Goal: Check status: Check status

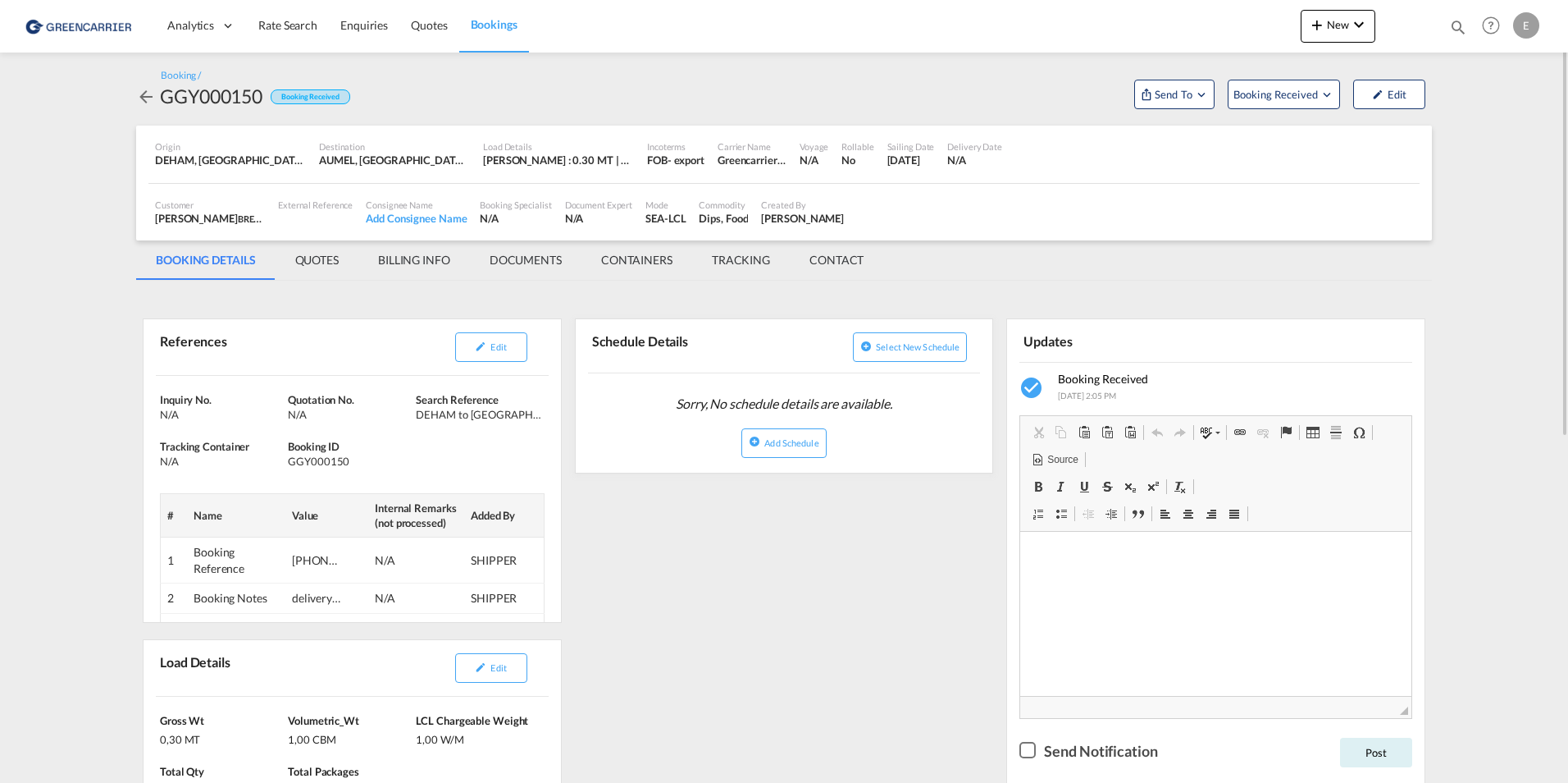
click at [150, 104] on md-icon "icon-arrow-left" at bounding box center [145, 97] width 19 height 19
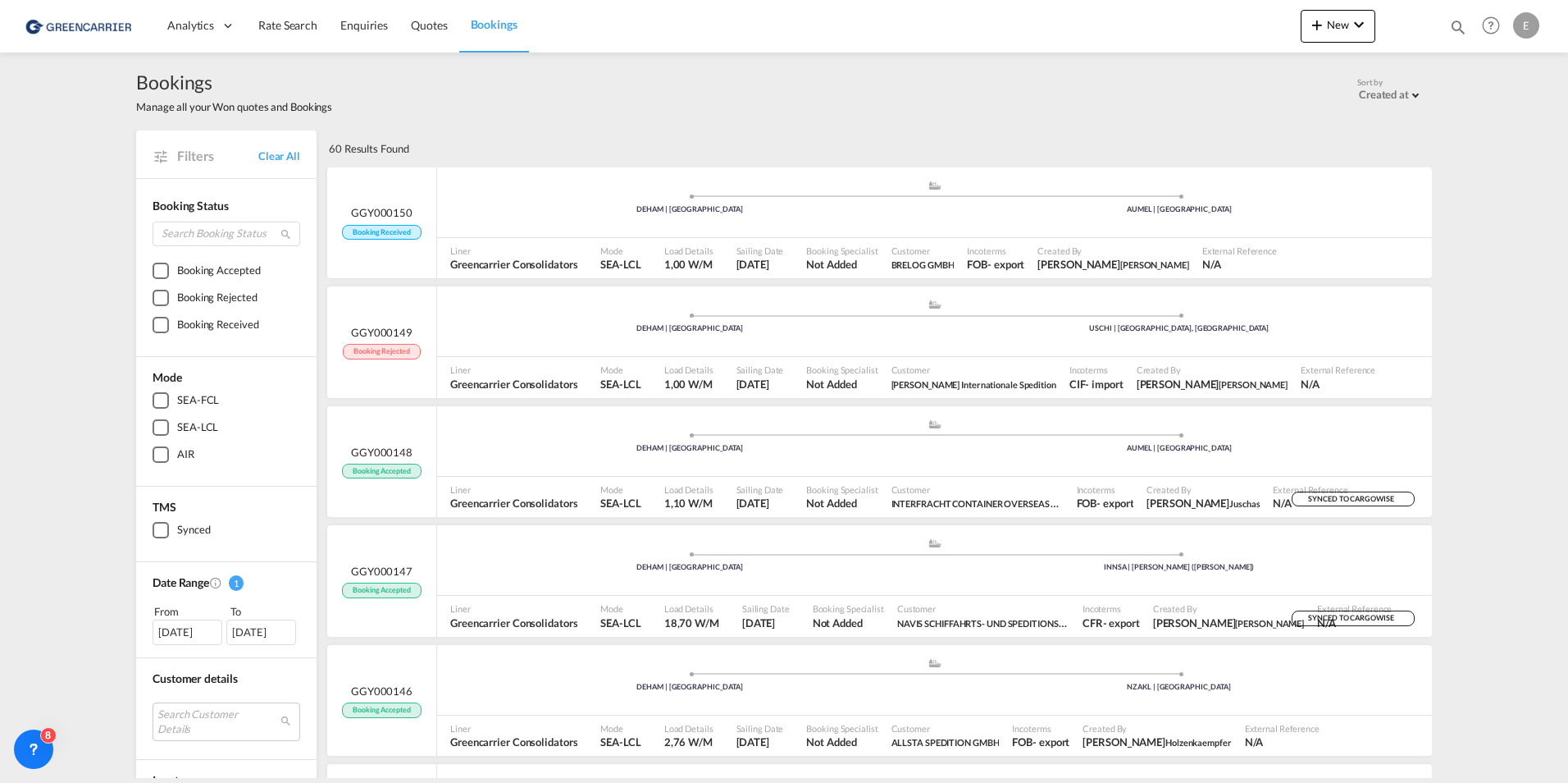
click at [497, 40] on link "Bookings" at bounding box center [495, 25] width 70 height 53
click at [646, 264] on div "Mode SEA-LCL" at bounding box center [624, 258] width 63 height 41
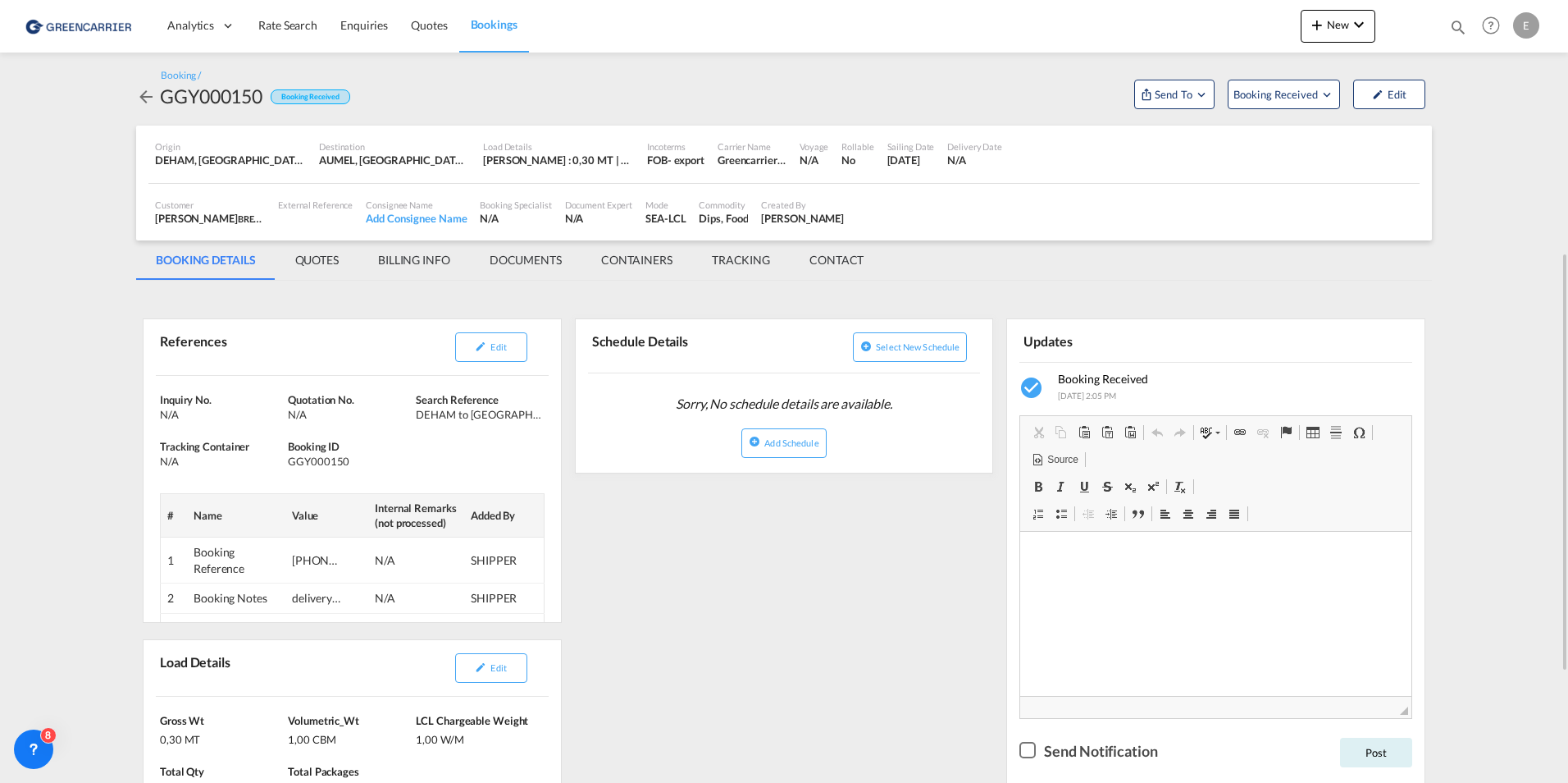
scroll to position [164, 0]
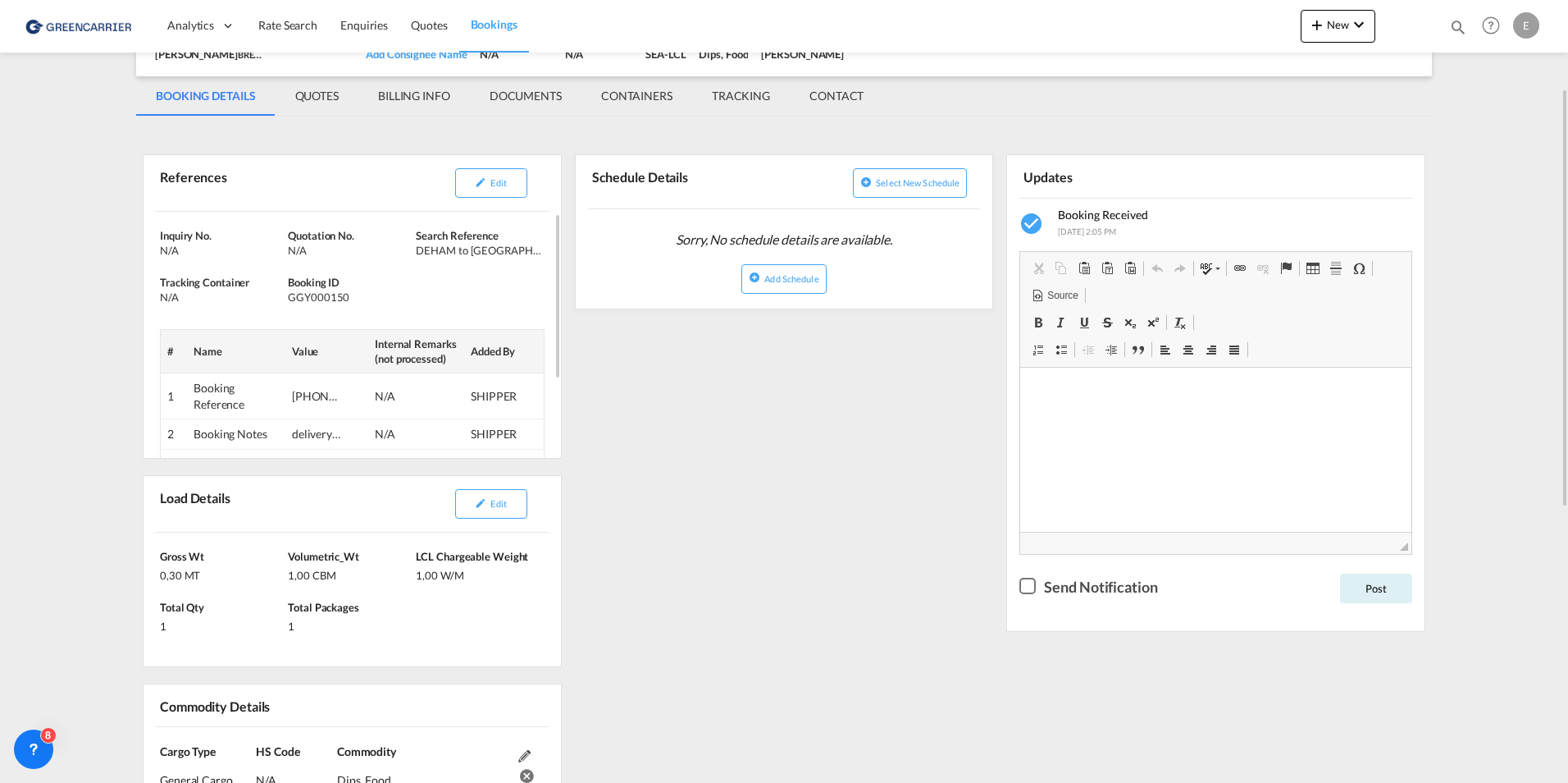
click at [258, 400] on td "Booking Reference" at bounding box center [237, 396] width 99 height 46
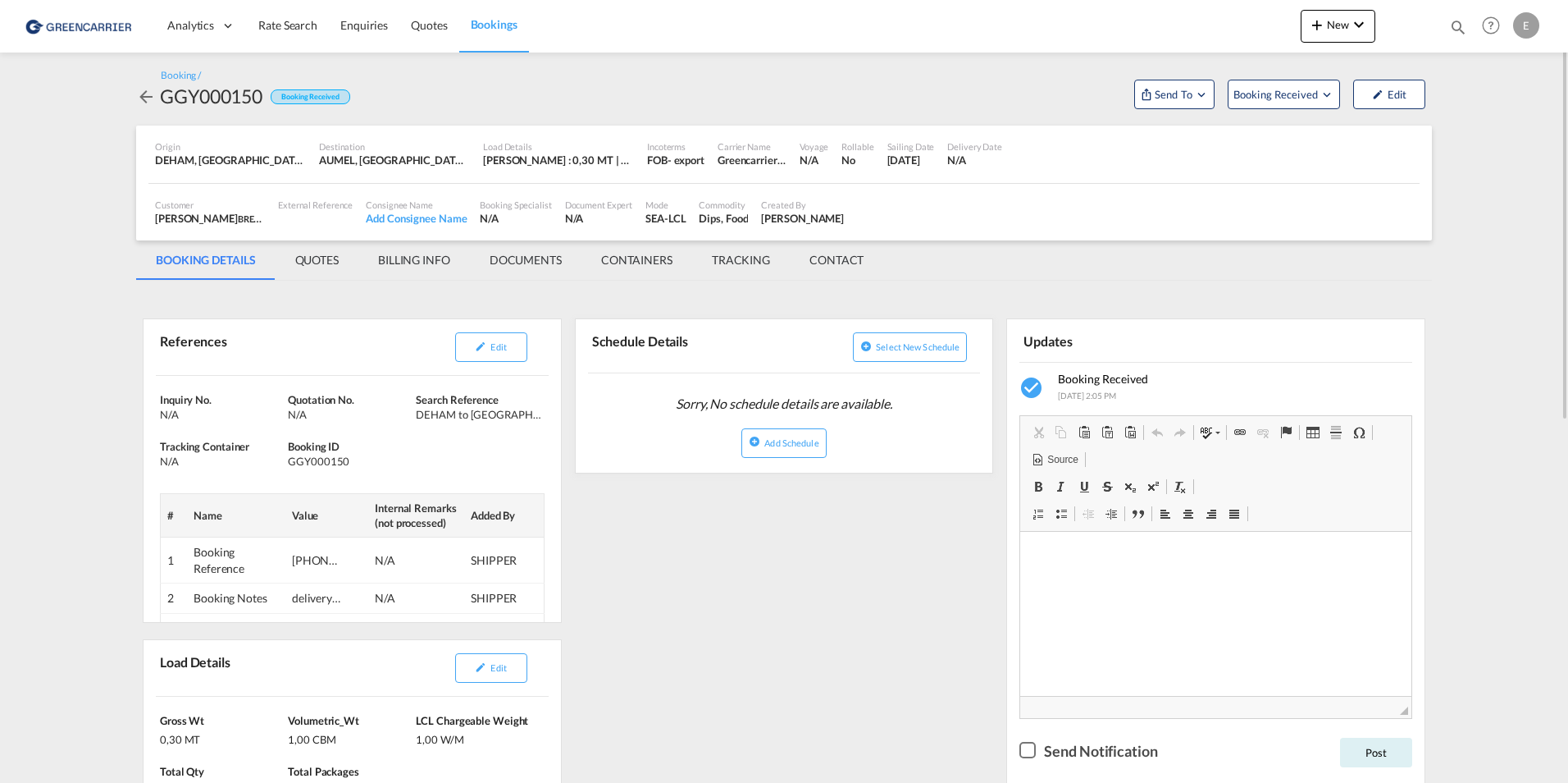
click at [491, 40] on link "Bookings" at bounding box center [495, 25] width 70 height 53
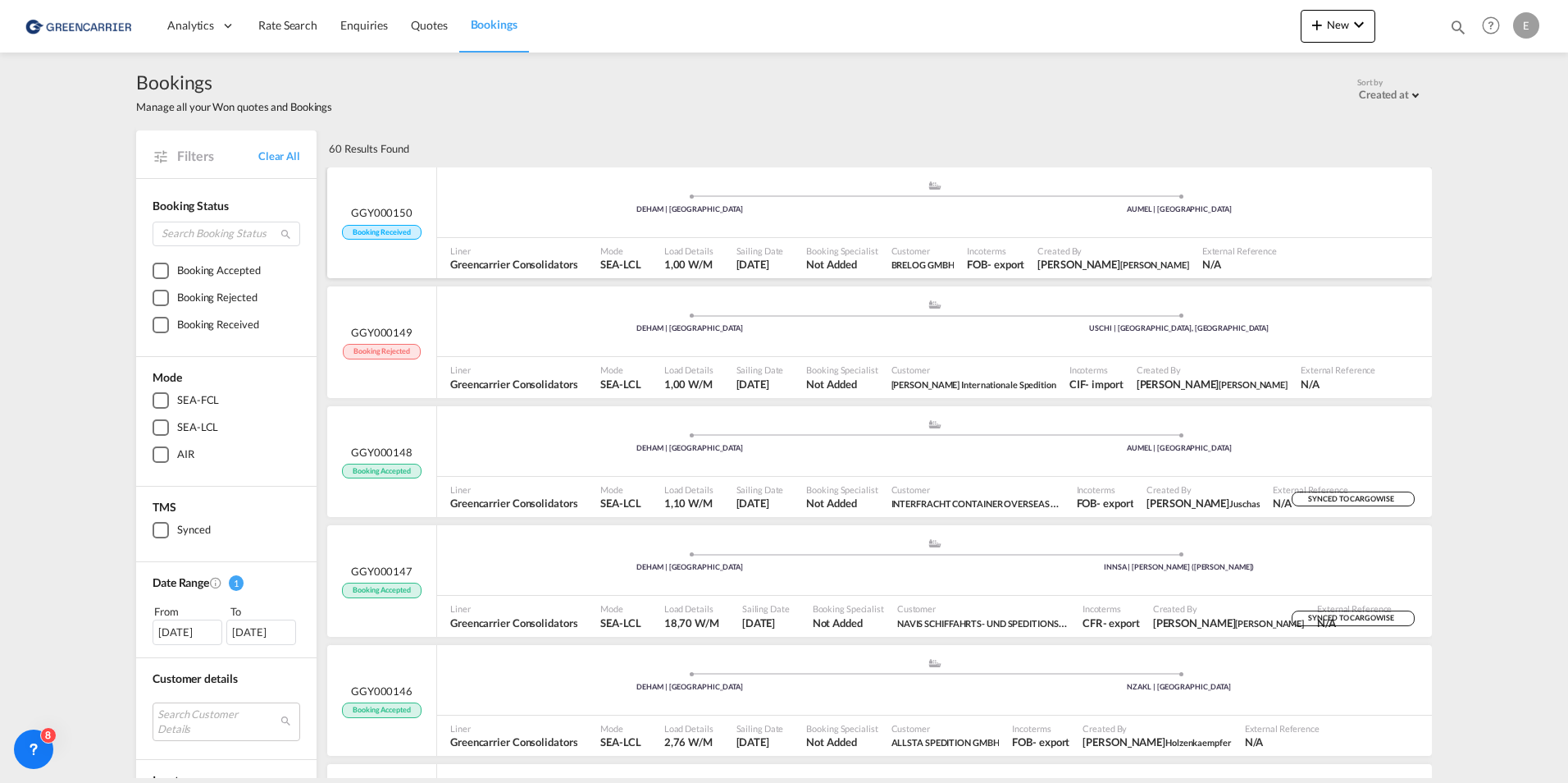
click at [378, 228] on span "Booking Received" at bounding box center [381, 233] width 79 height 16
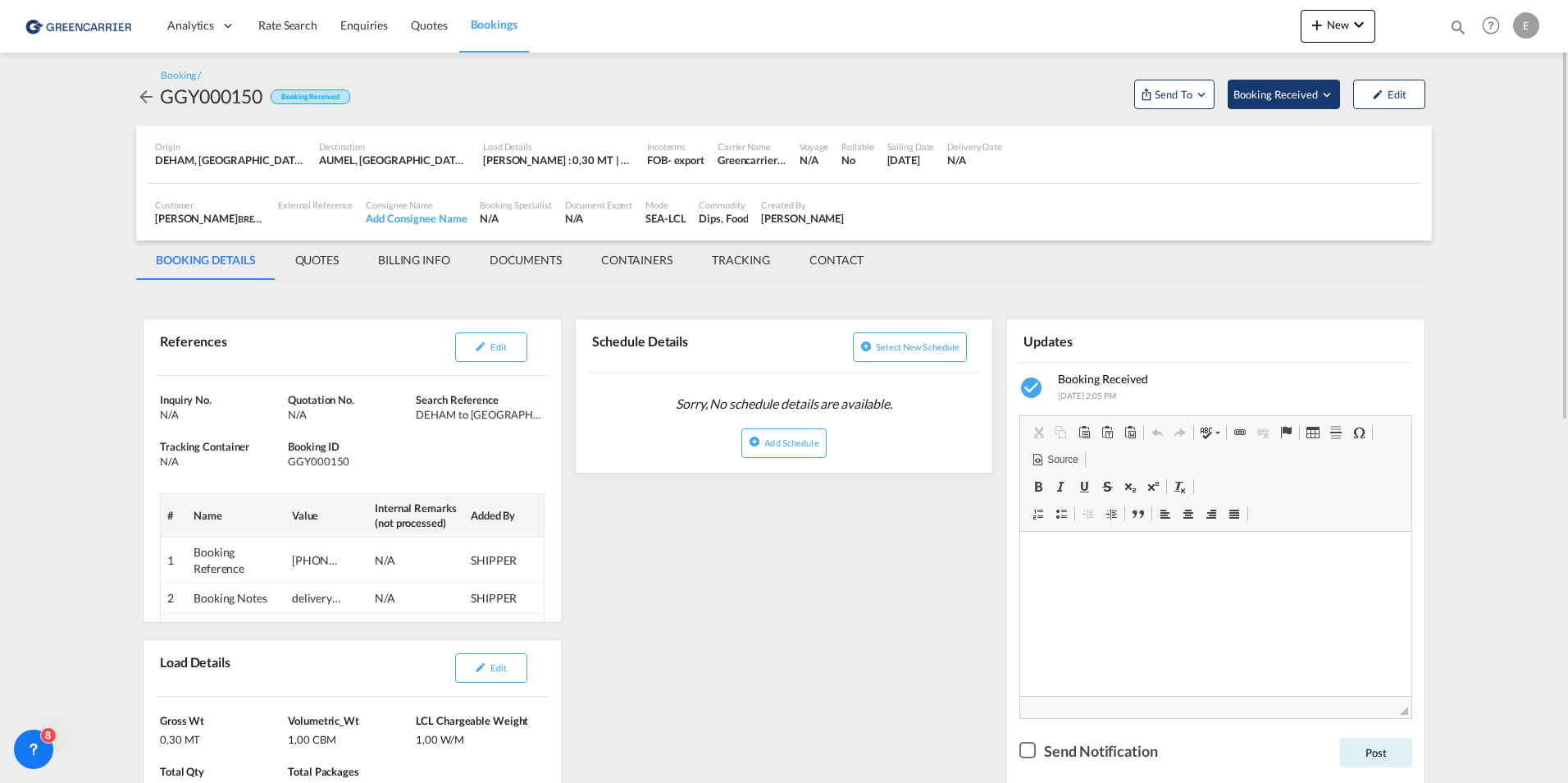
click at [1322, 108] on button "Booking Received" at bounding box center [1284, 94] width 112 height 29
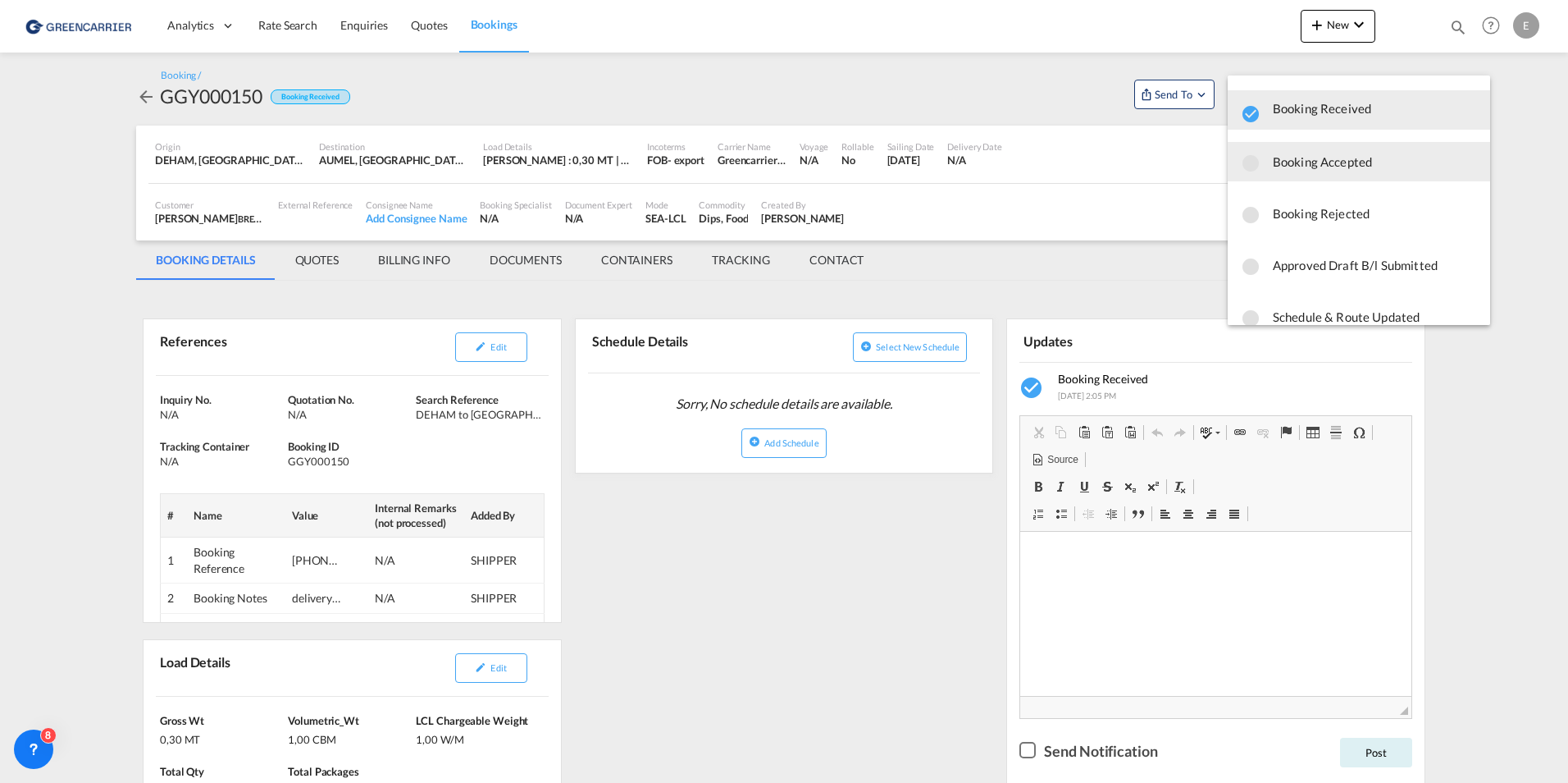
click at [1303, 173] on span "Booking Accepted" at bounding box center [1375, 161] width 205 height 29
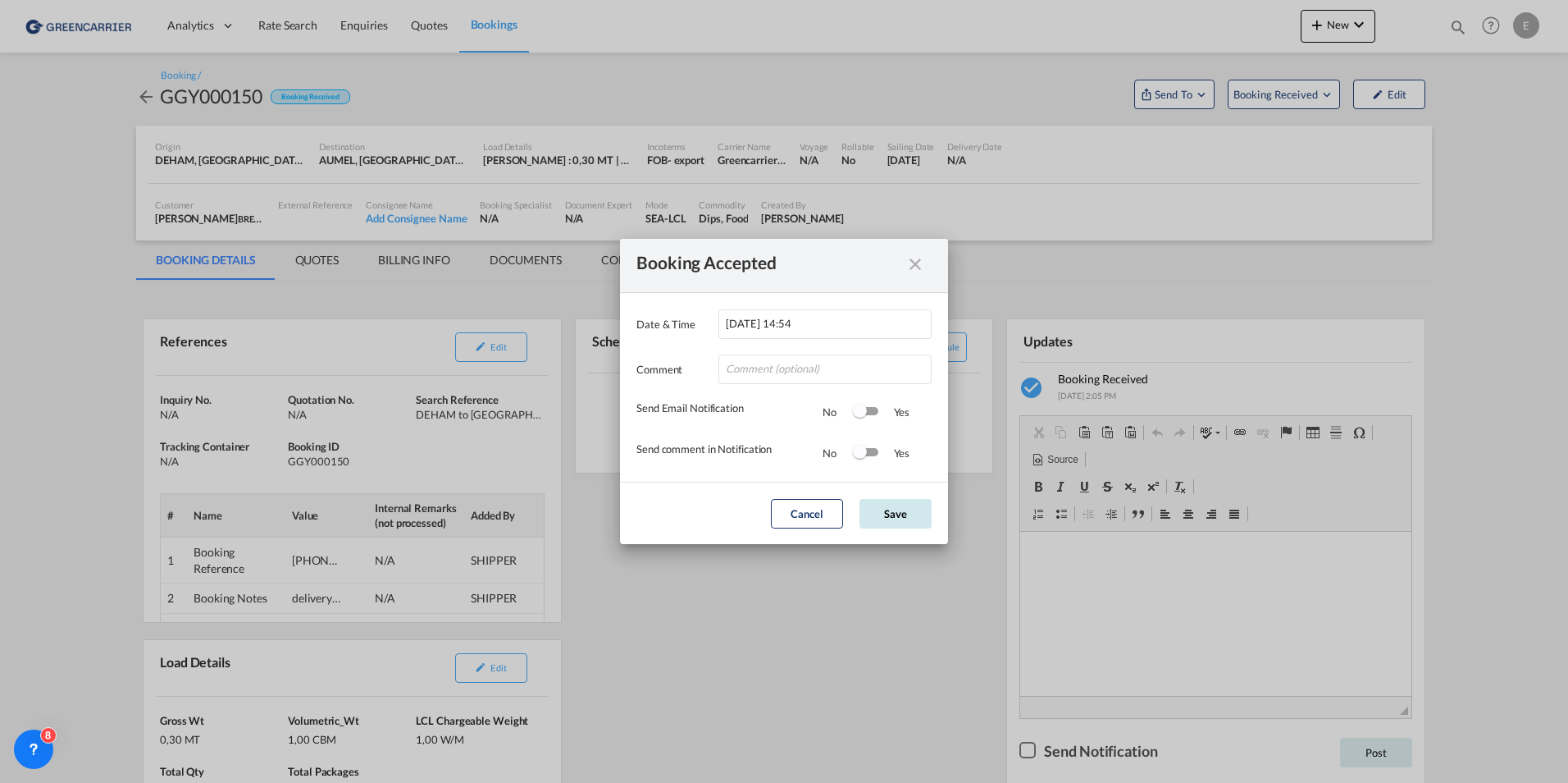
click at [895, 516] on button "Save" at bounding box center [896, 513] width 72 height 29
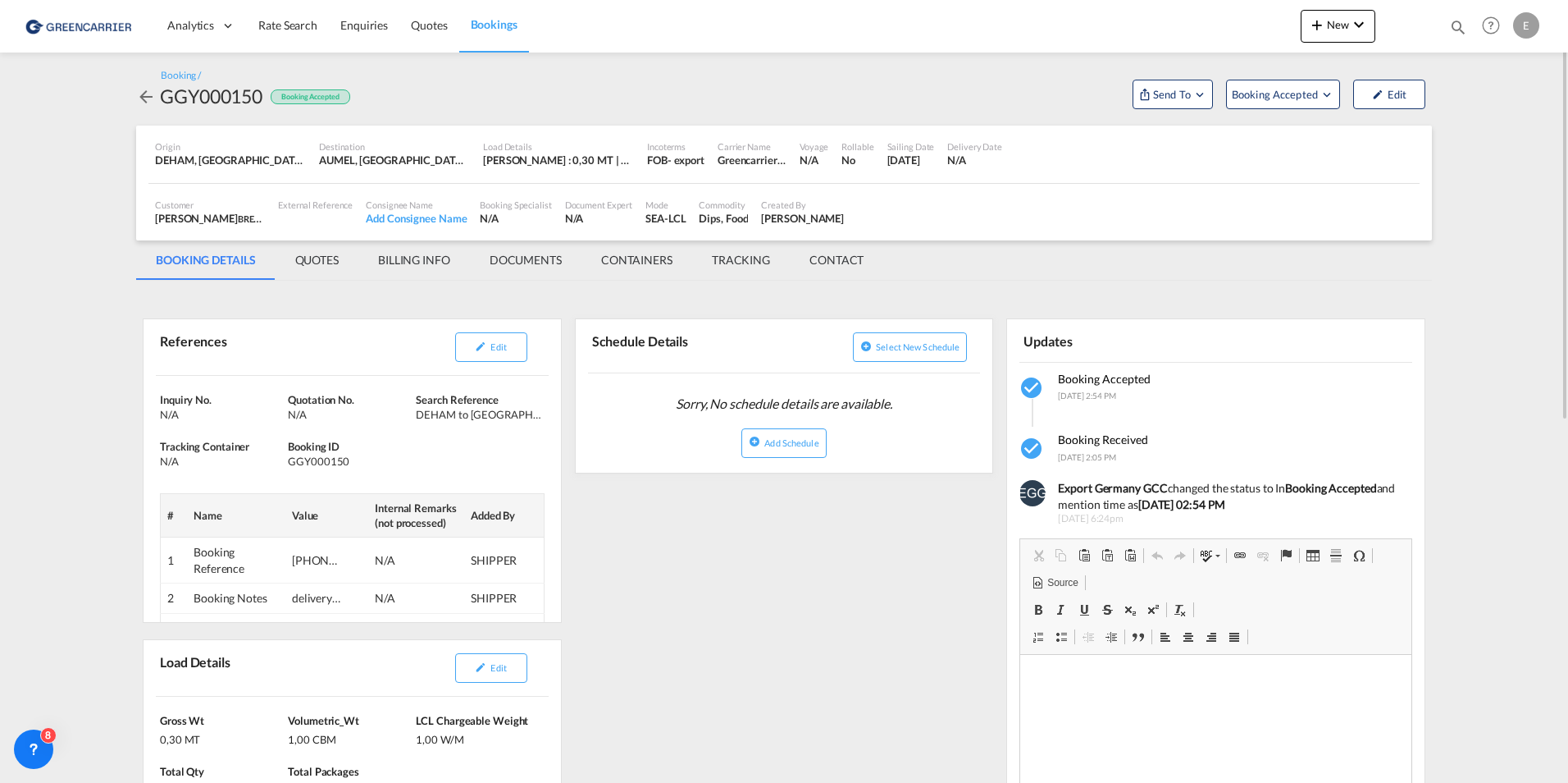
click at [145, 99] on md-icon "icon-arrow-left" at bounding box center [145, 97] width 19 height 19
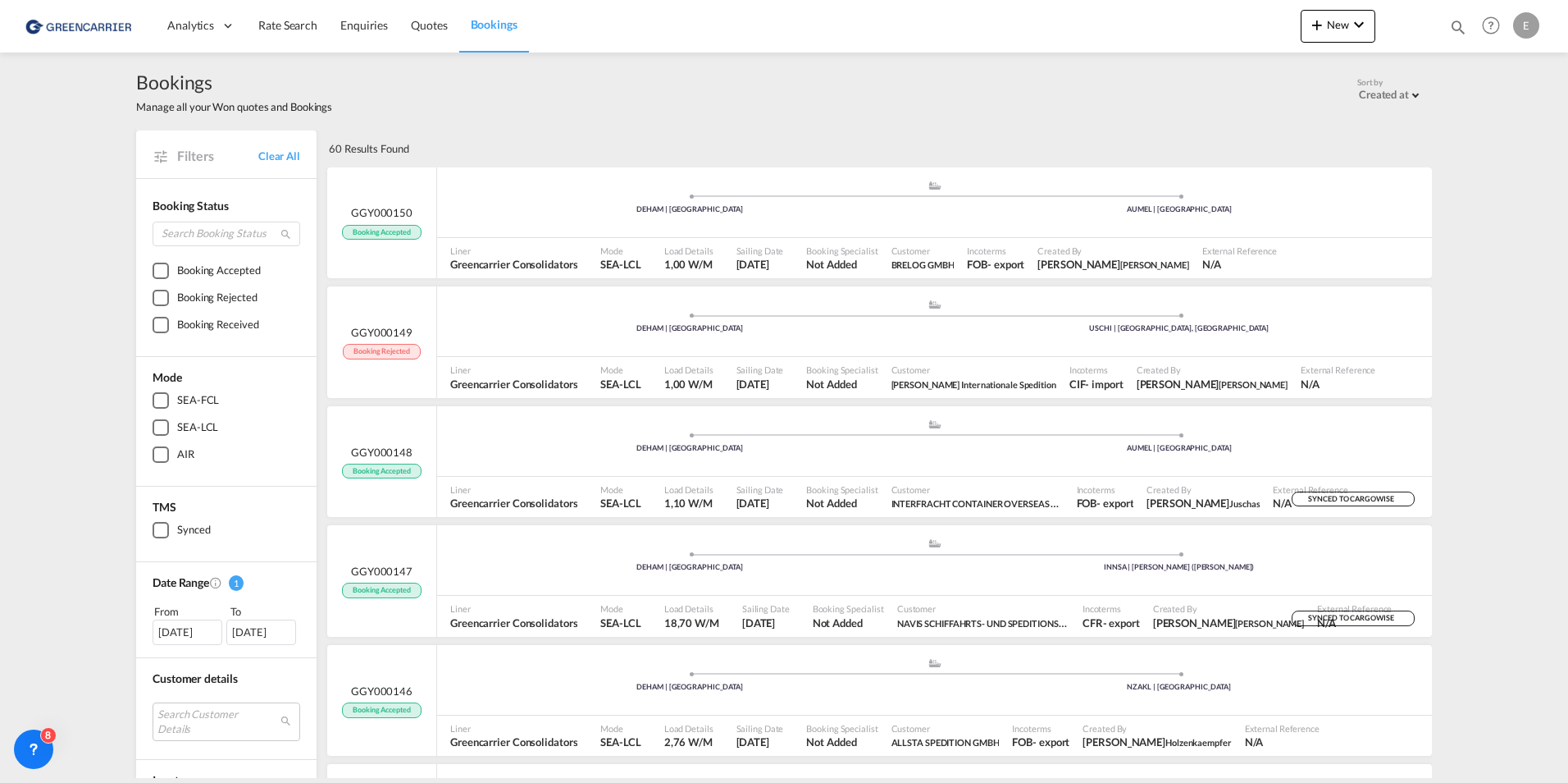
click at [498, 34] on link "Bookings" at bounding box center [495, 25] width 70 height 53
click at [369, 229] on span "Booking Accepted" at bounding box center [381, 233] width 79 height 16
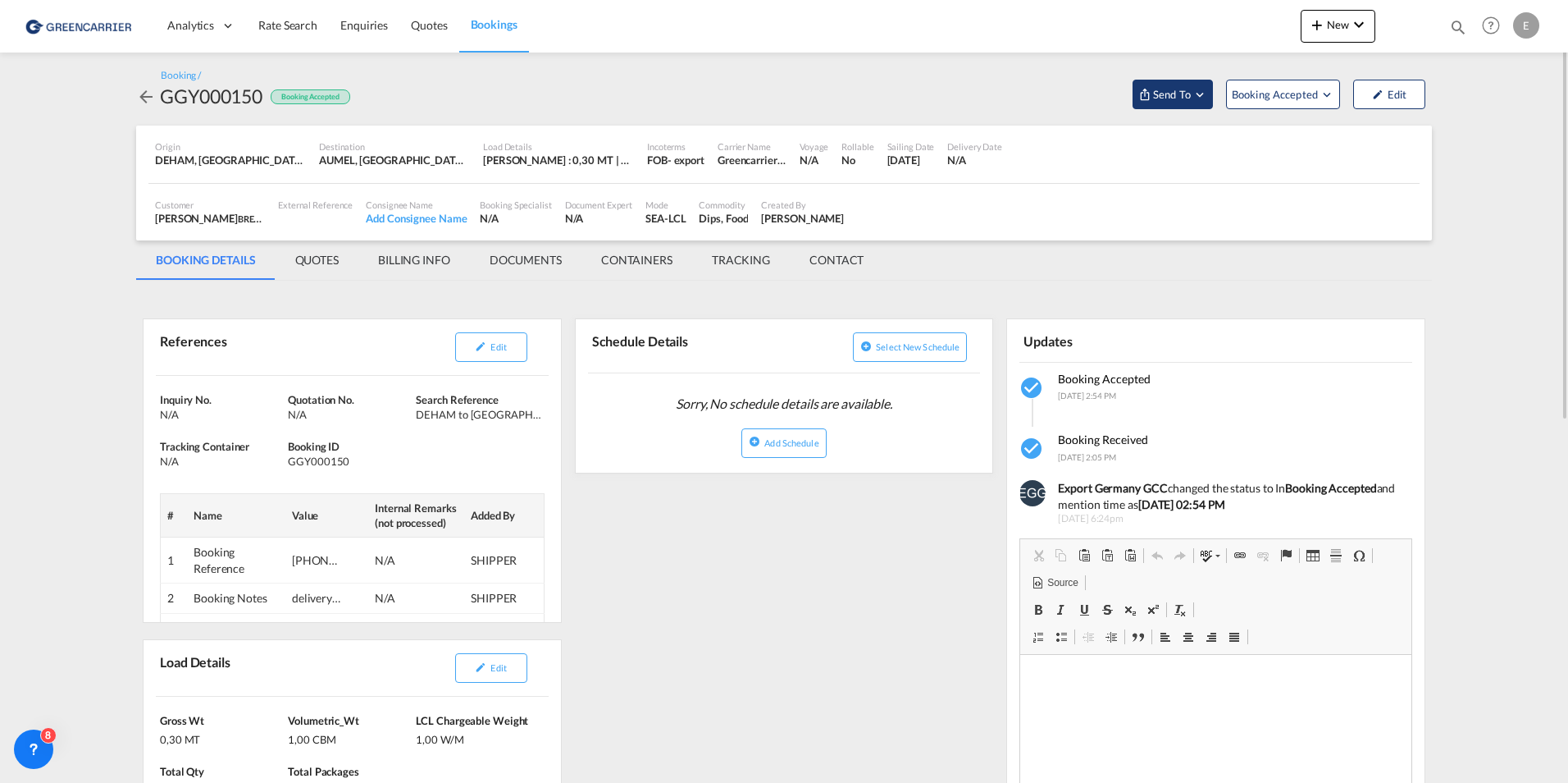
click at [1185, 106] on button "Send To" at bounding box center [1172, 94] width 80 height 29
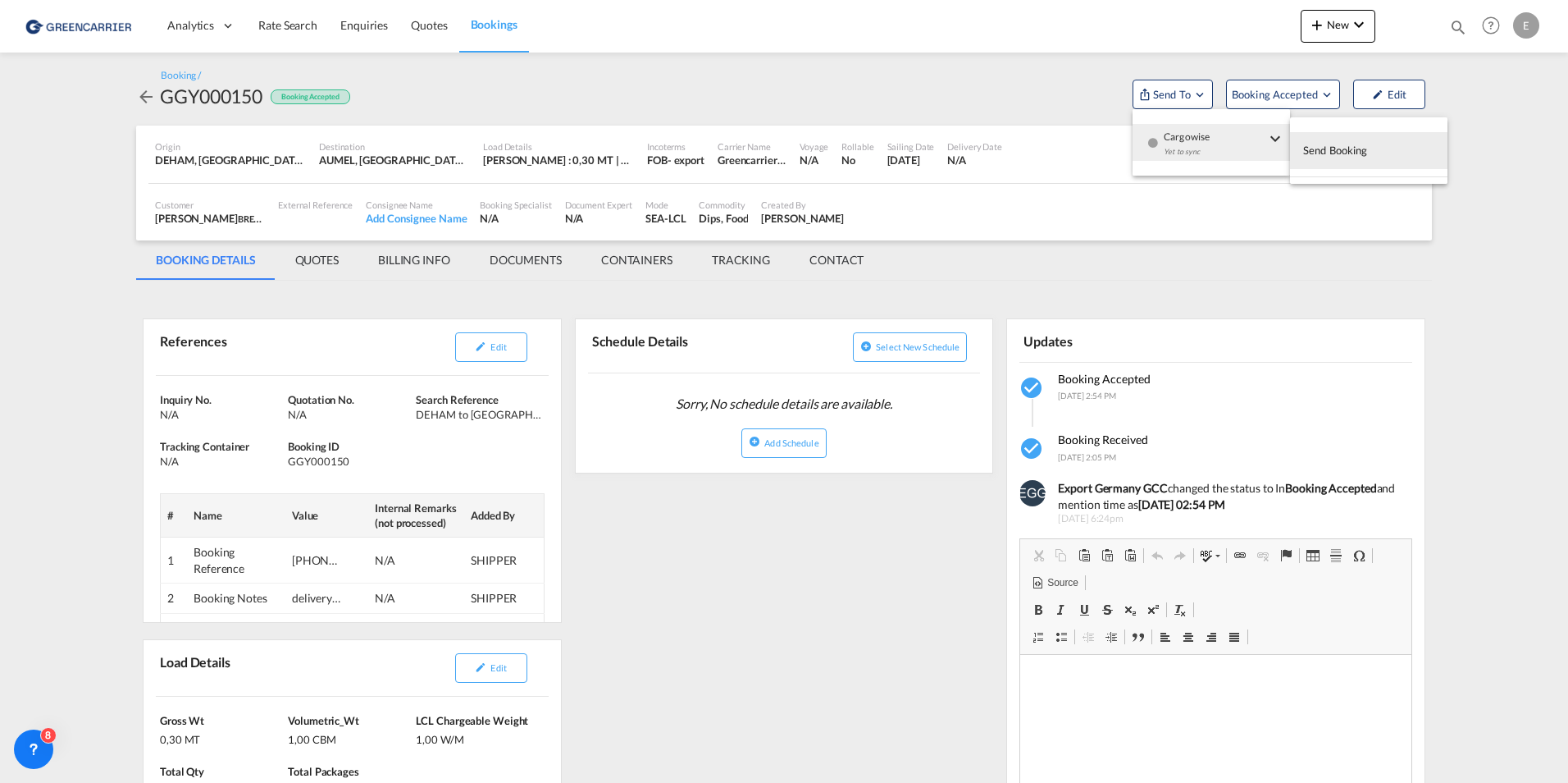
click at [1314, 152] on span "Send Booking" at bounding box center [1335, 149] width 65 height 26
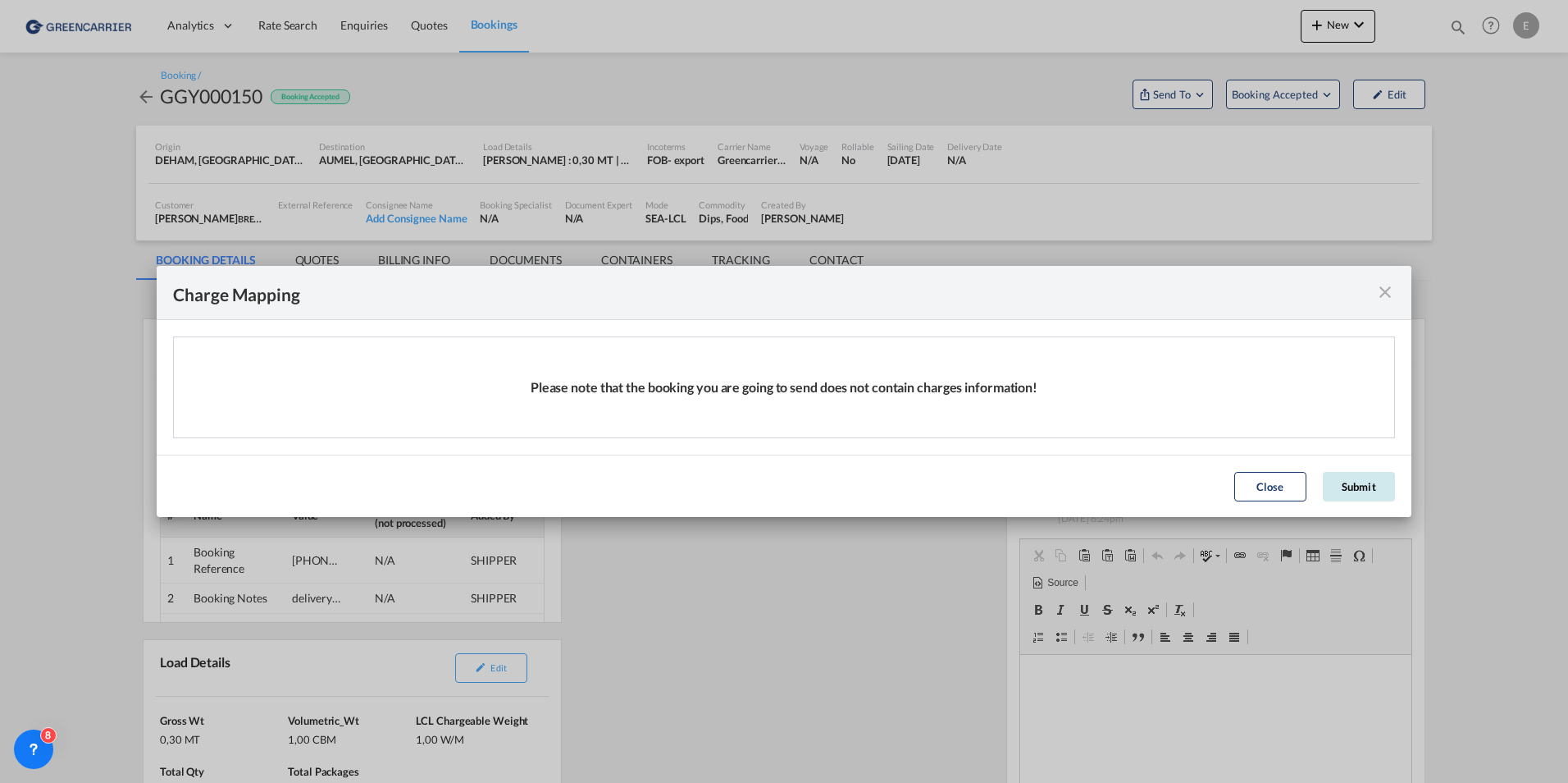
click at [1371, 491] on button "Submit" at bounding box center [1360, 486] width 72 height 29
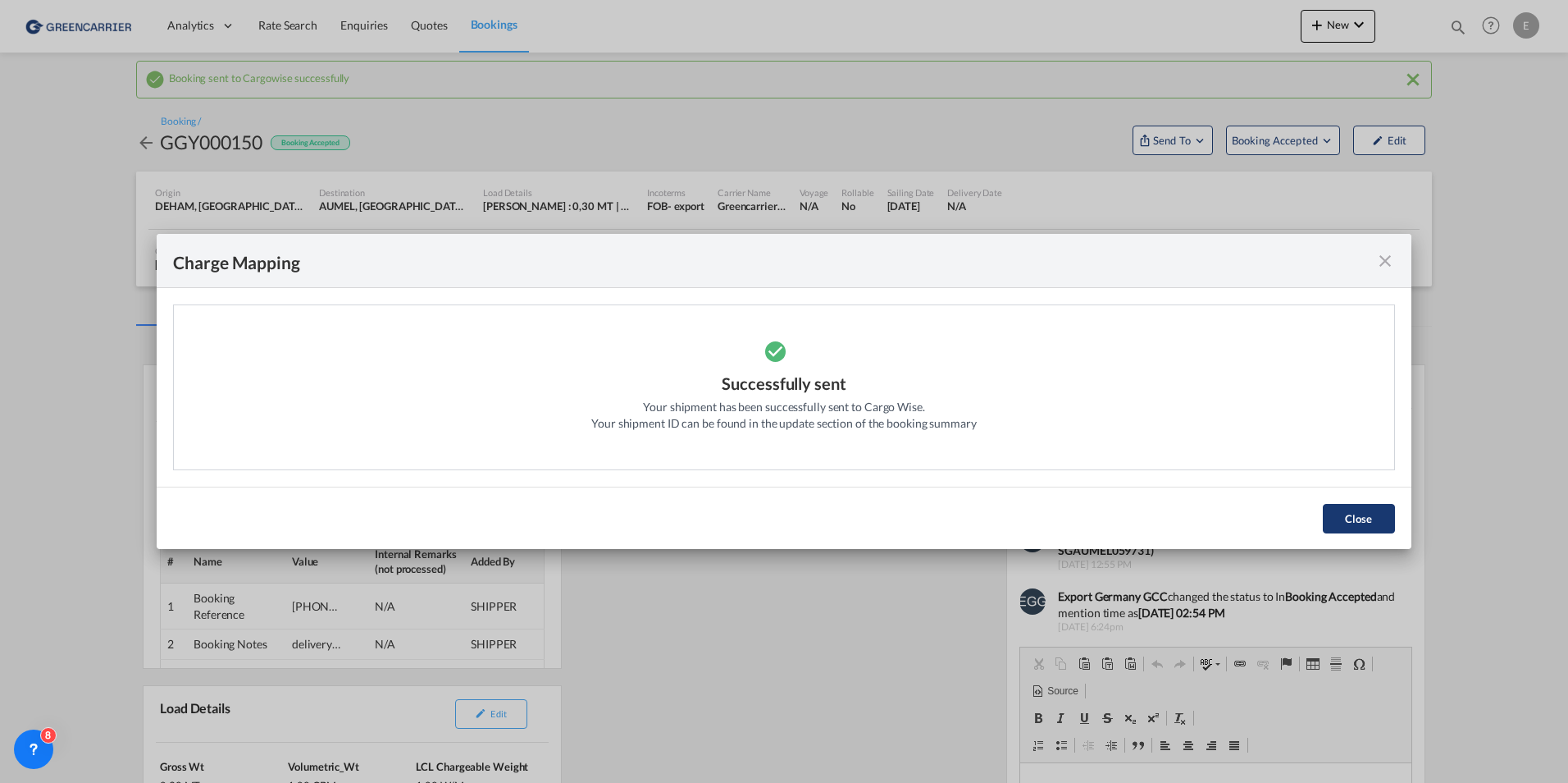
click at [1338, 519] on button "Close" at bounding box center [1360, 518] width 72 height 29
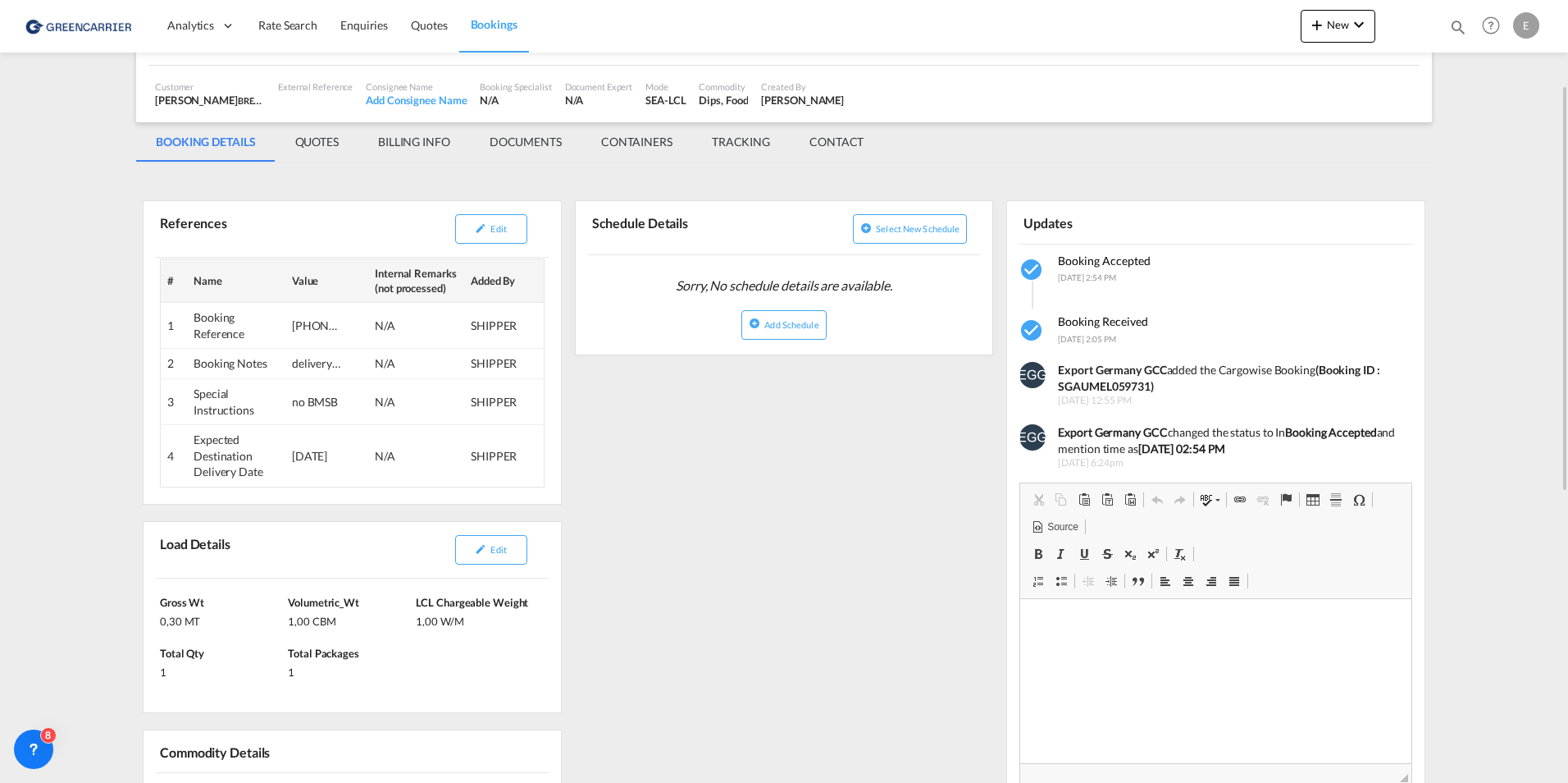
scroll to position [410, 0]
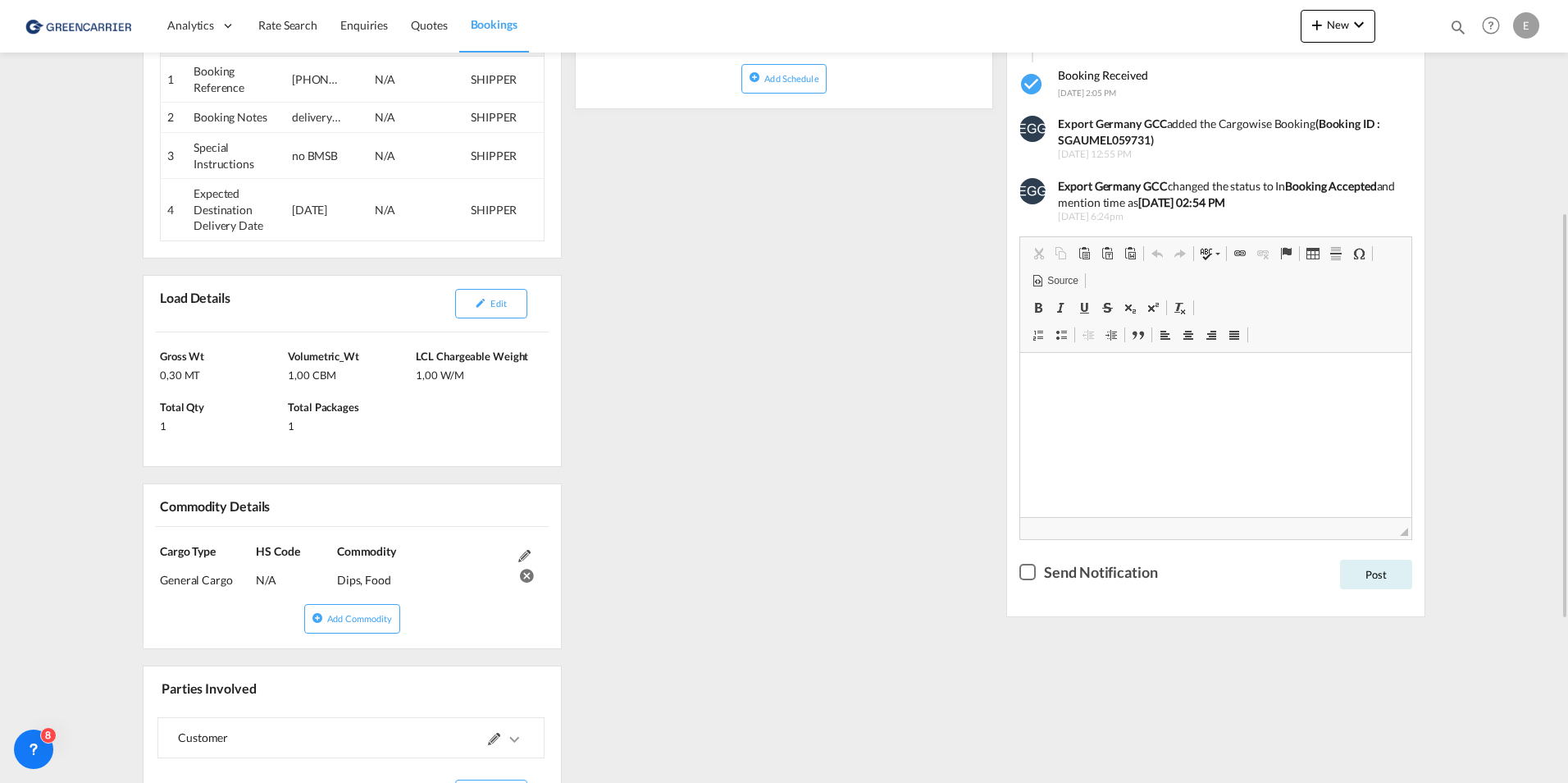
click at [345, 581] on div "Dips, Food" at bounding box center [424, 574] width 173 height 29
click at [345, 583] on div "Dips, Food" at bounding box center [424, 574] width 173 height 29
click at [346, 583] on div "Dips, Food" at bounding box center [424, 574] width 173 height 29
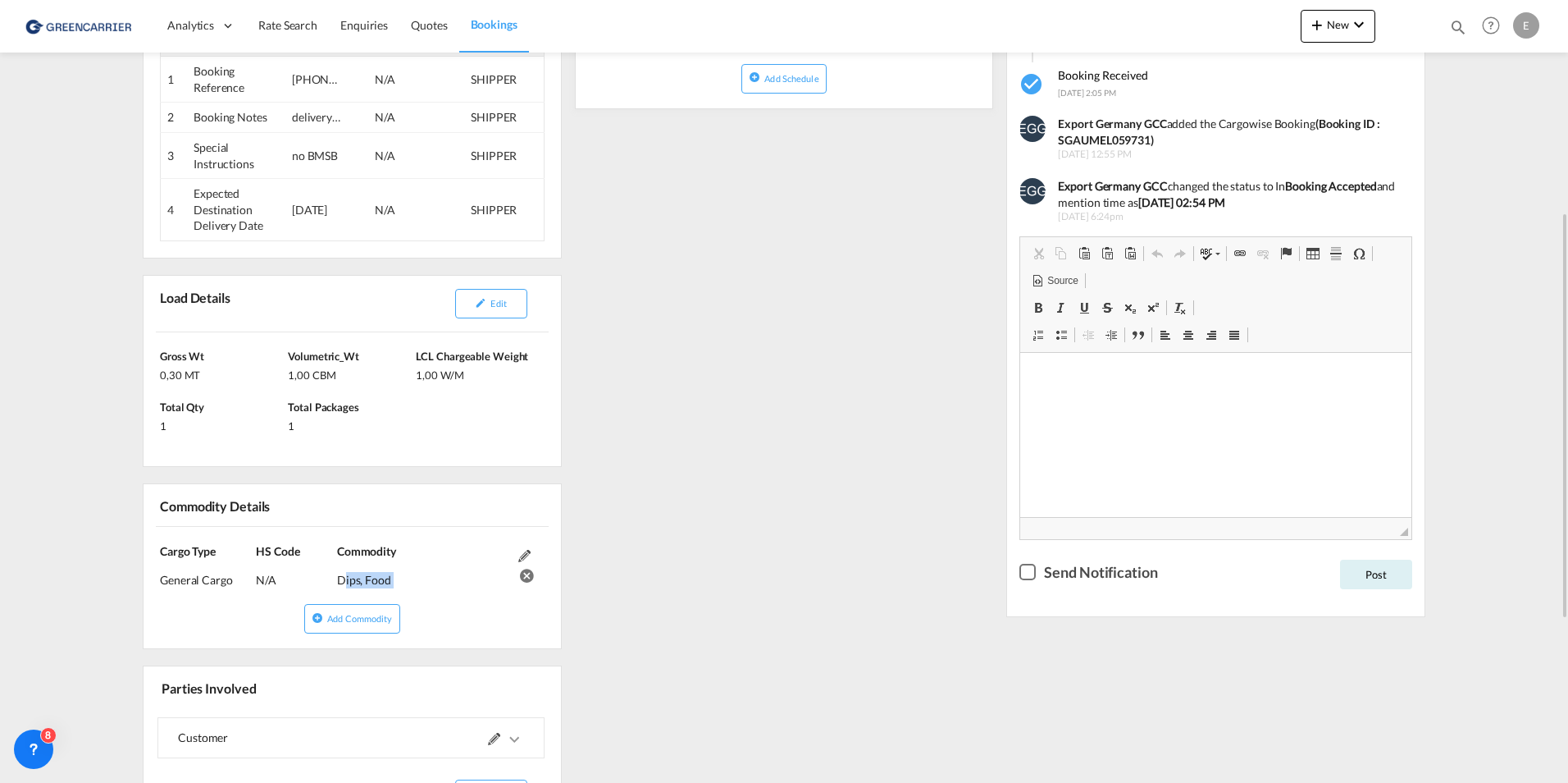
click at [346, 583] on div "Dips, Food" at bounding box center [424, 574] width 173 height 29
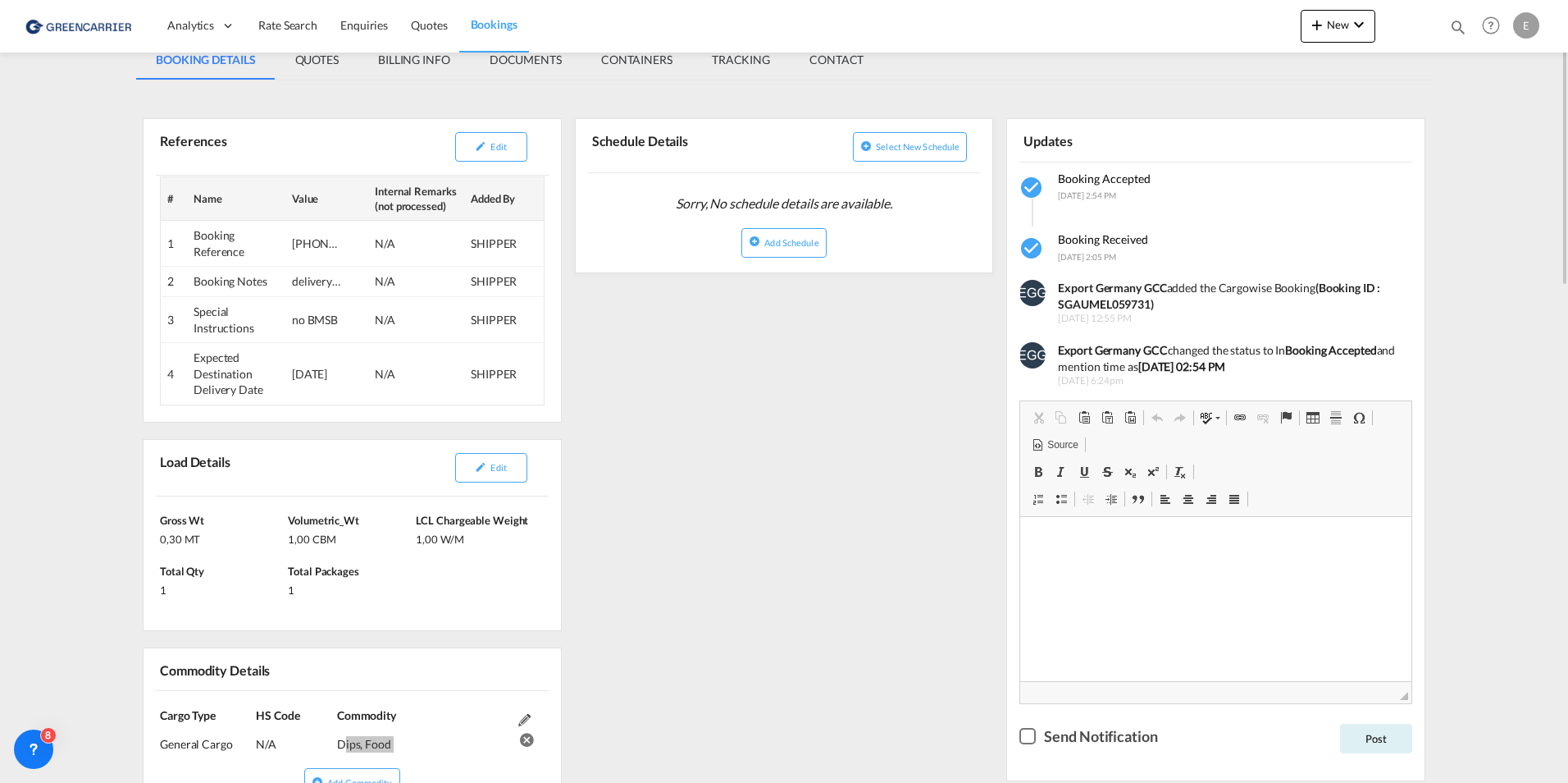
scroll to position [82, 0]
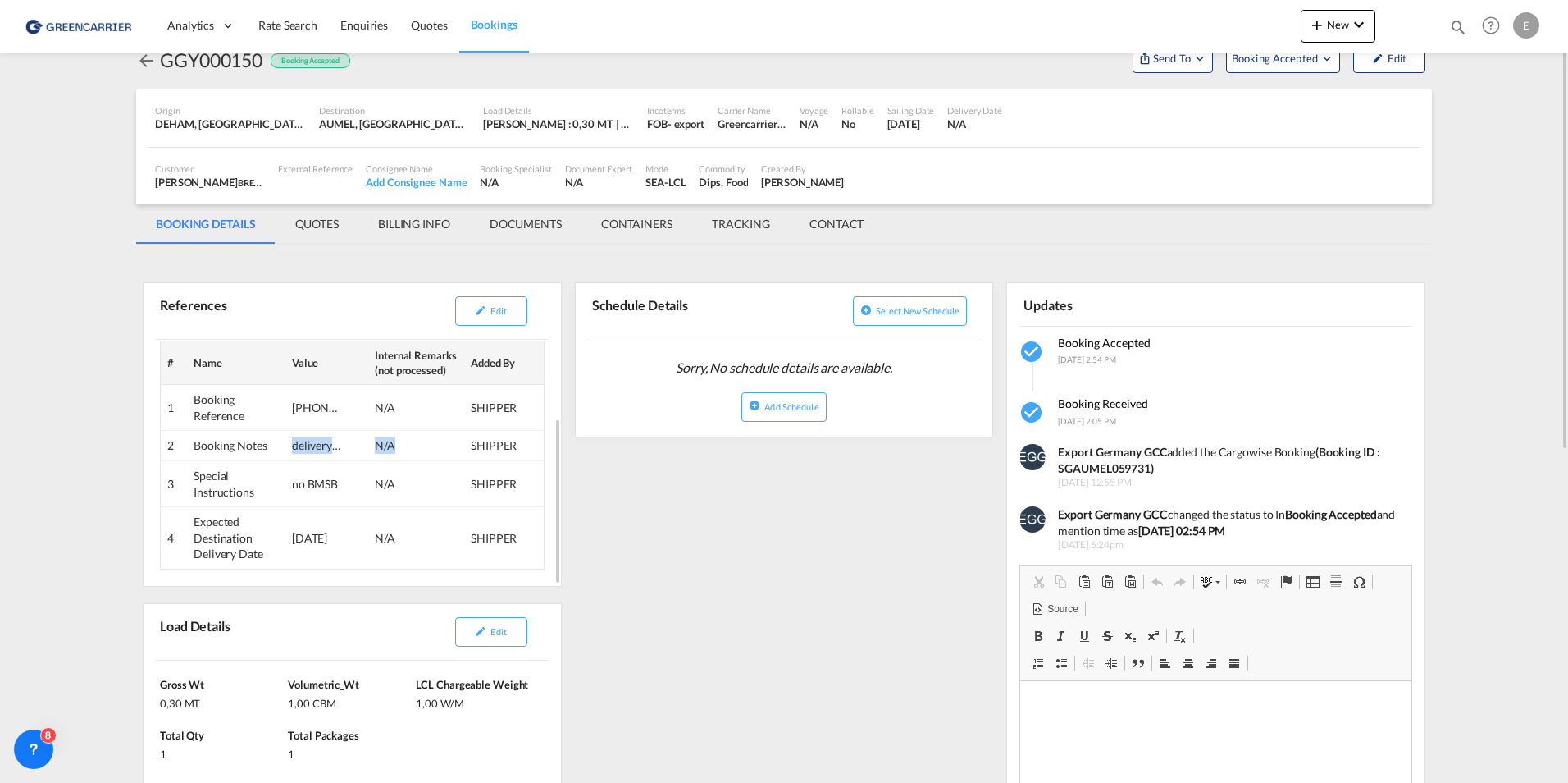
drag, startPoint x: 294, startPoint y: 445, endPoint x: 413, endPoint y: 451, distance: 119.2
click at [413, 451] on tr "2 Booking Notes delivery from 15.10.25 on N/A SHIPPER" at bounding box center [353, 445] width 384 height 30
drag, startPoint x: 413, startPoint y: 451, endPoint x: 816, endPoint y: 674, distance: 460.6
click at [497, 313] on span "Edit" at bounding box center [498, 310] width 16 height 11
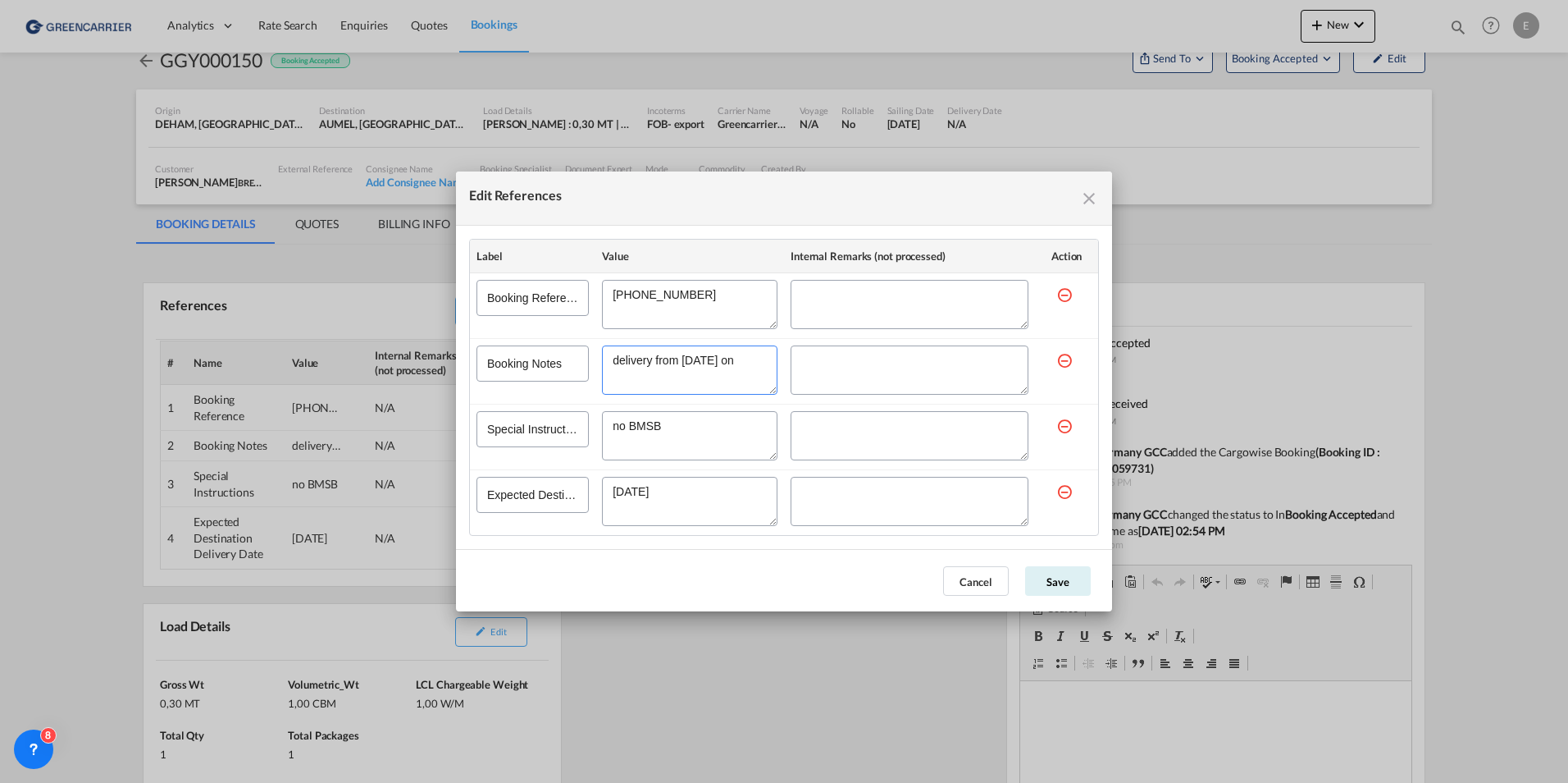
click at [731, 360] on textarea "Edit References" at bounding box center [689, 370] width 176 height 49
drag, startPoint x: 764, startPoint y: 361, endPoint x: 586, endPoint y: 366, distance: 178.1
click at [586, 366] on tr "Booking Notes" at bounding box center [784, 372] width 628 height 66
click at [984, 588] on button "Cancel" at bounding box center [976, 581] width 66 height 29
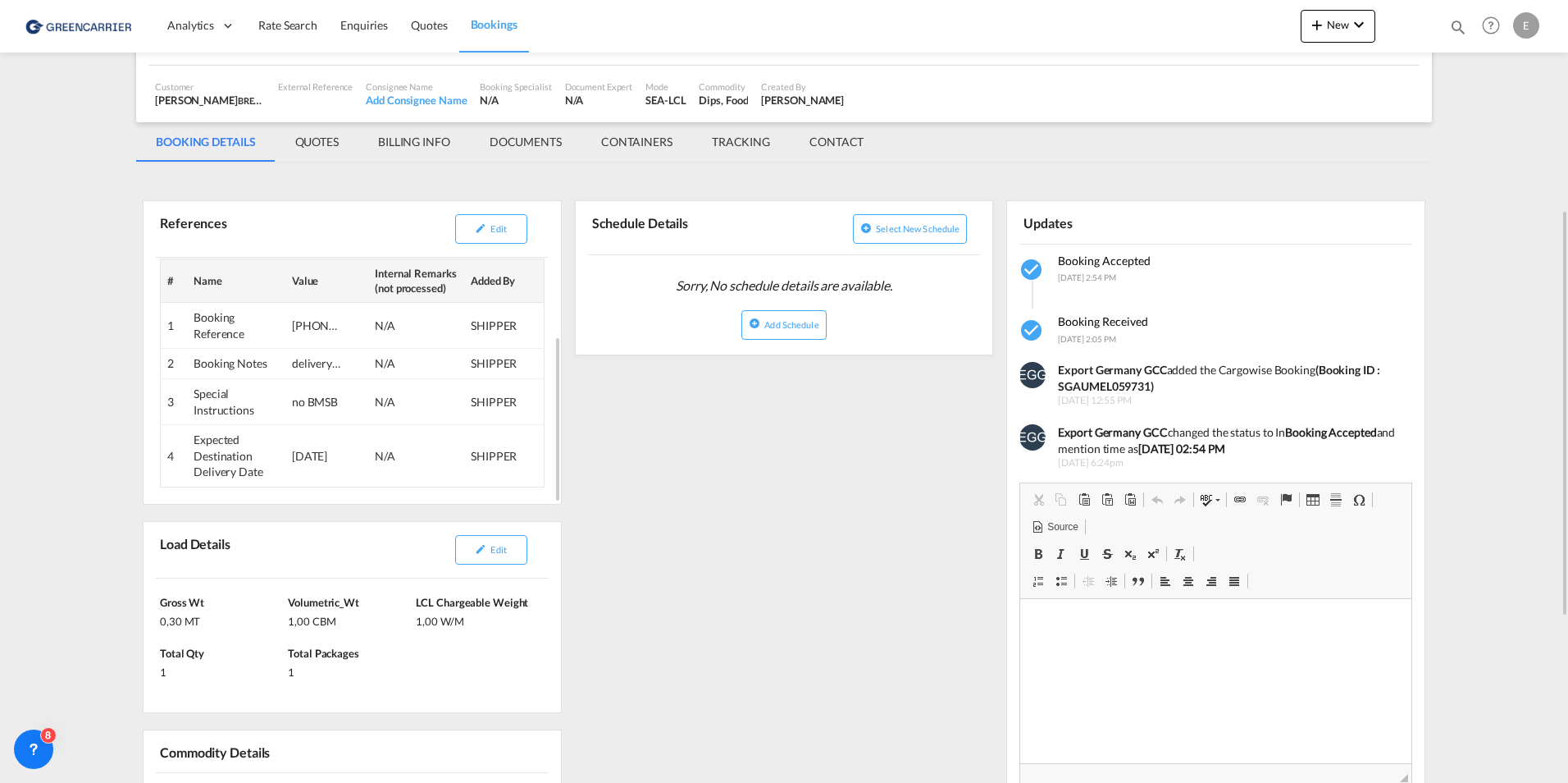
scroll to position [0, 0]
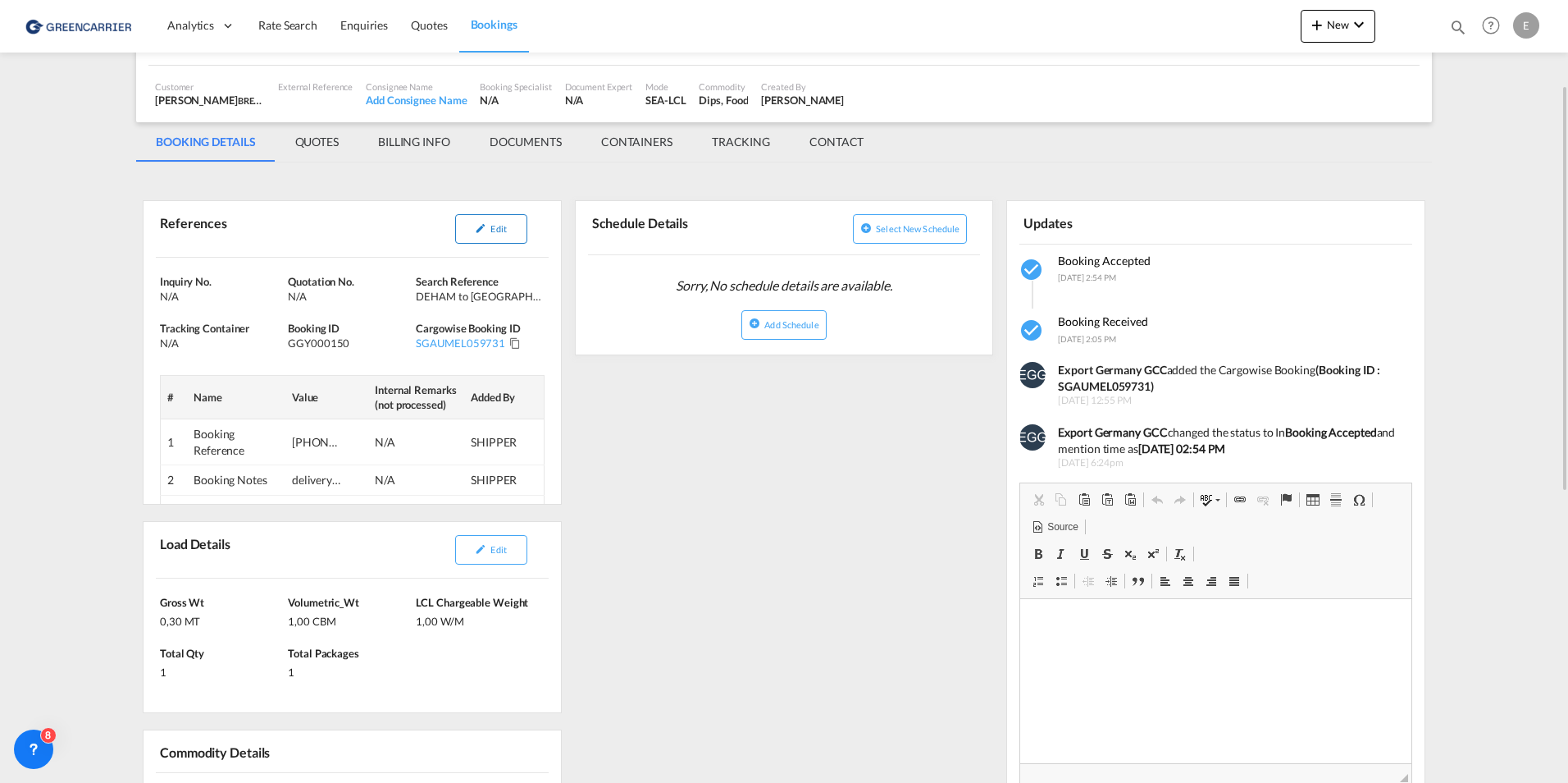
click at [508, 239] on button "Edit" at bounding box center [492, 229] width 72 height 29
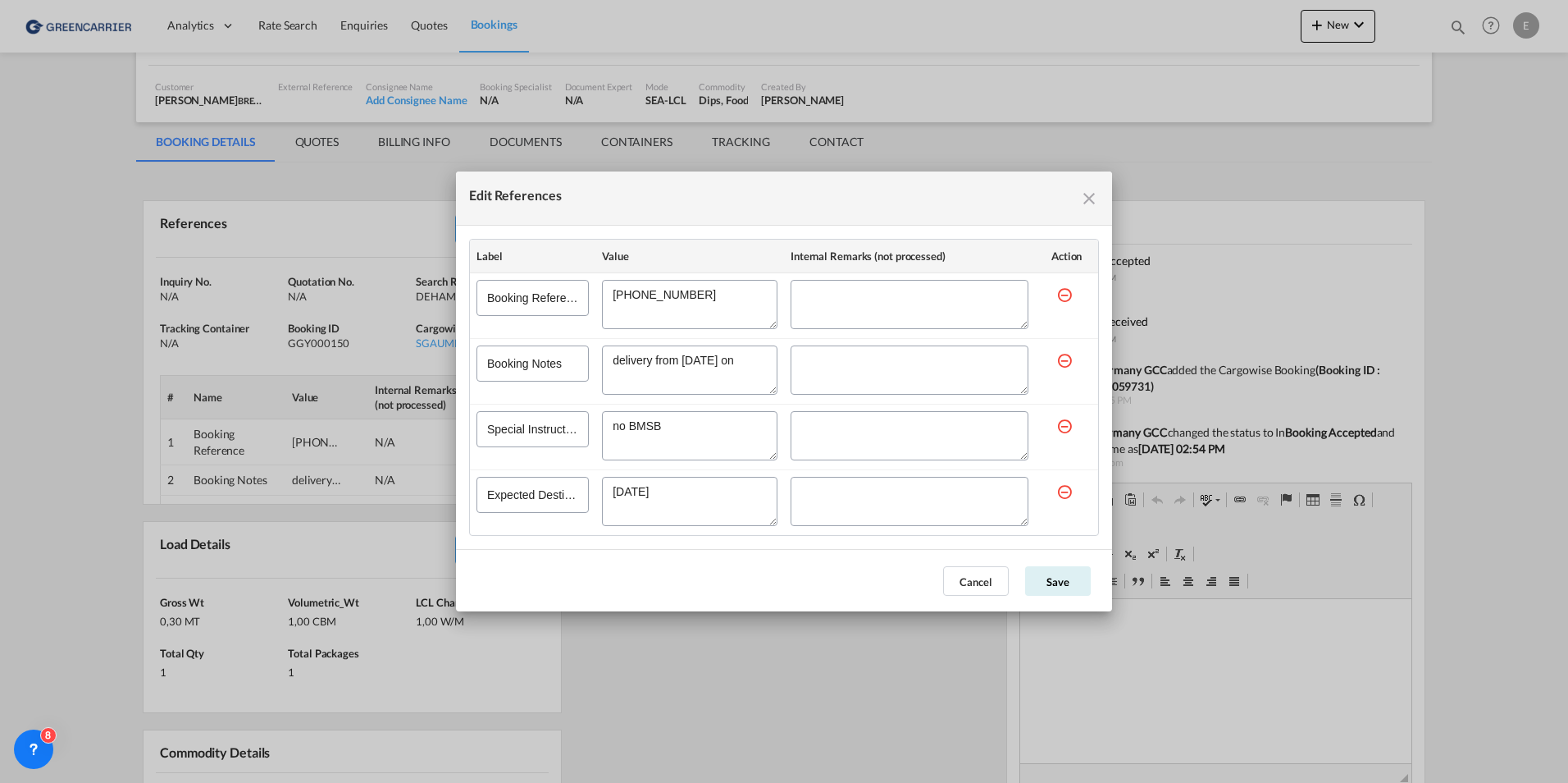
drag, startPoint x: 693, startPoint y: 296, endPoint x: 600, endPoint y: 297, distance: 93.0
click at [600, 297] on td "Edit References" at bounding box center [689, 307] width 189 height 66
click at [977, 583] on button "Cancel" at bounding box center [976, 581] width 66 height 29
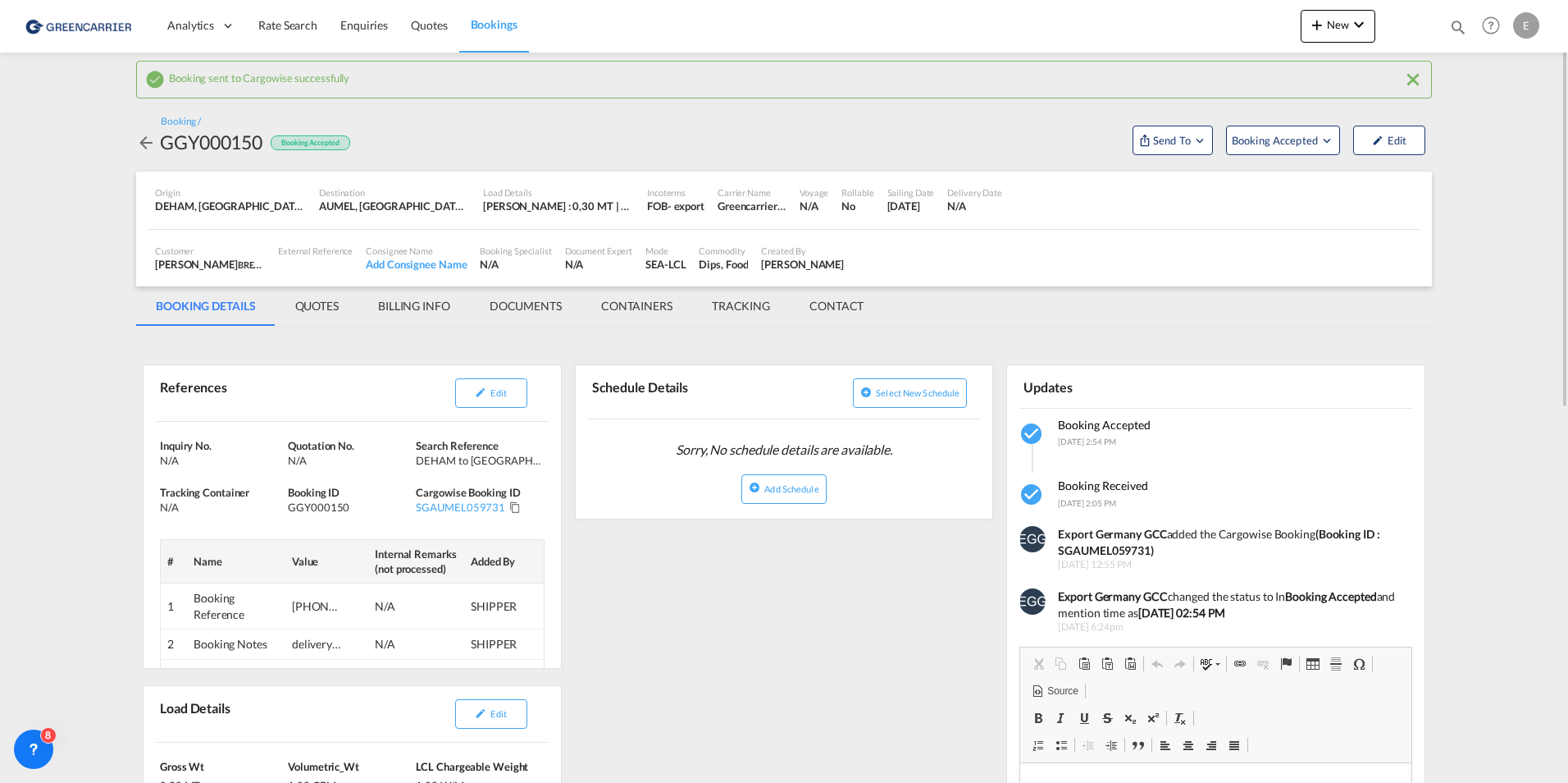
click at [312, 317] on md-tab-item "QUOTES" at bounding box center [316, 306] width 82 height 40
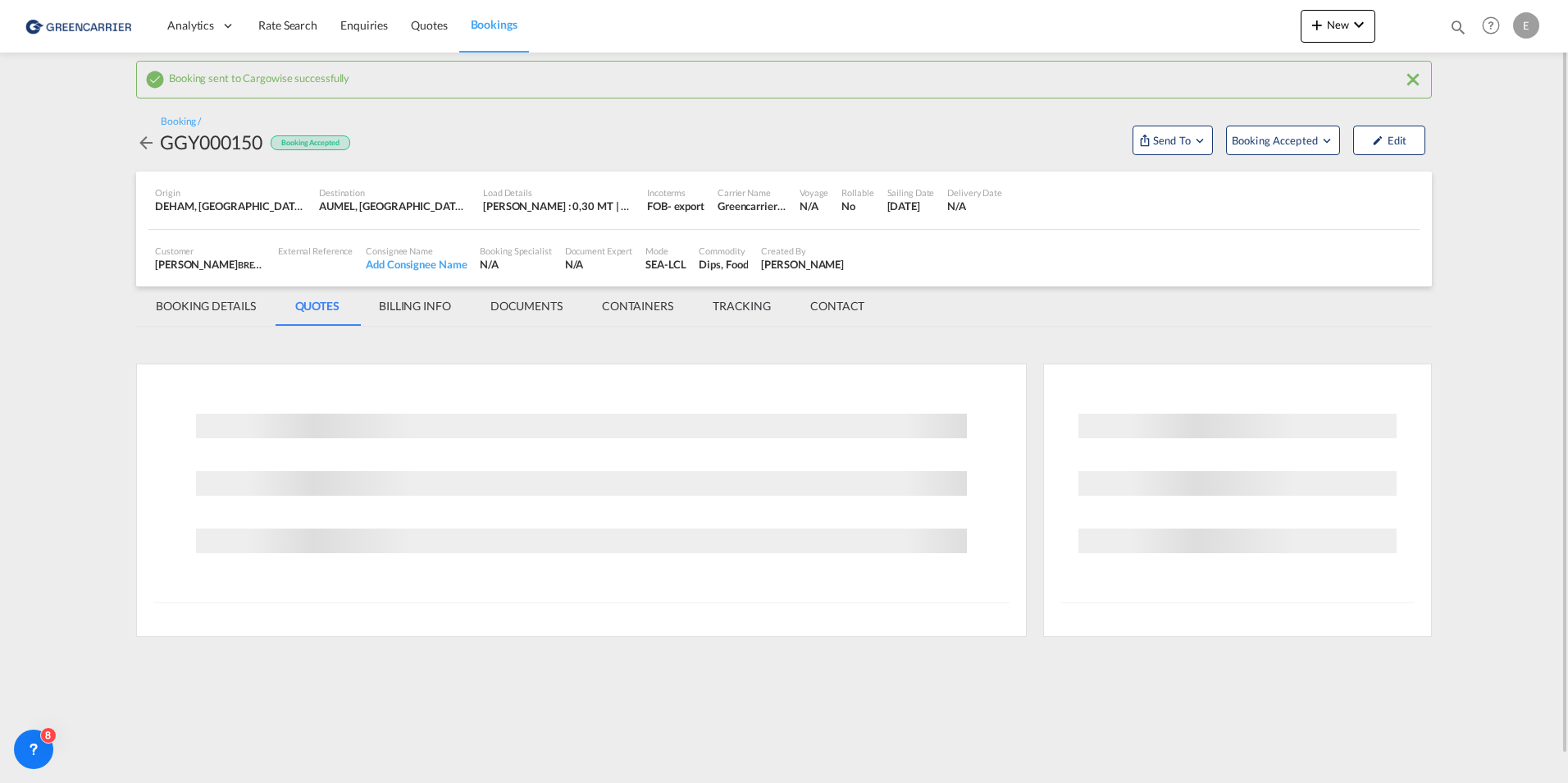
click at [416, 308] on md-tab-item "BILLING INFO" at bounding box center [415, 306] width 112 height 40
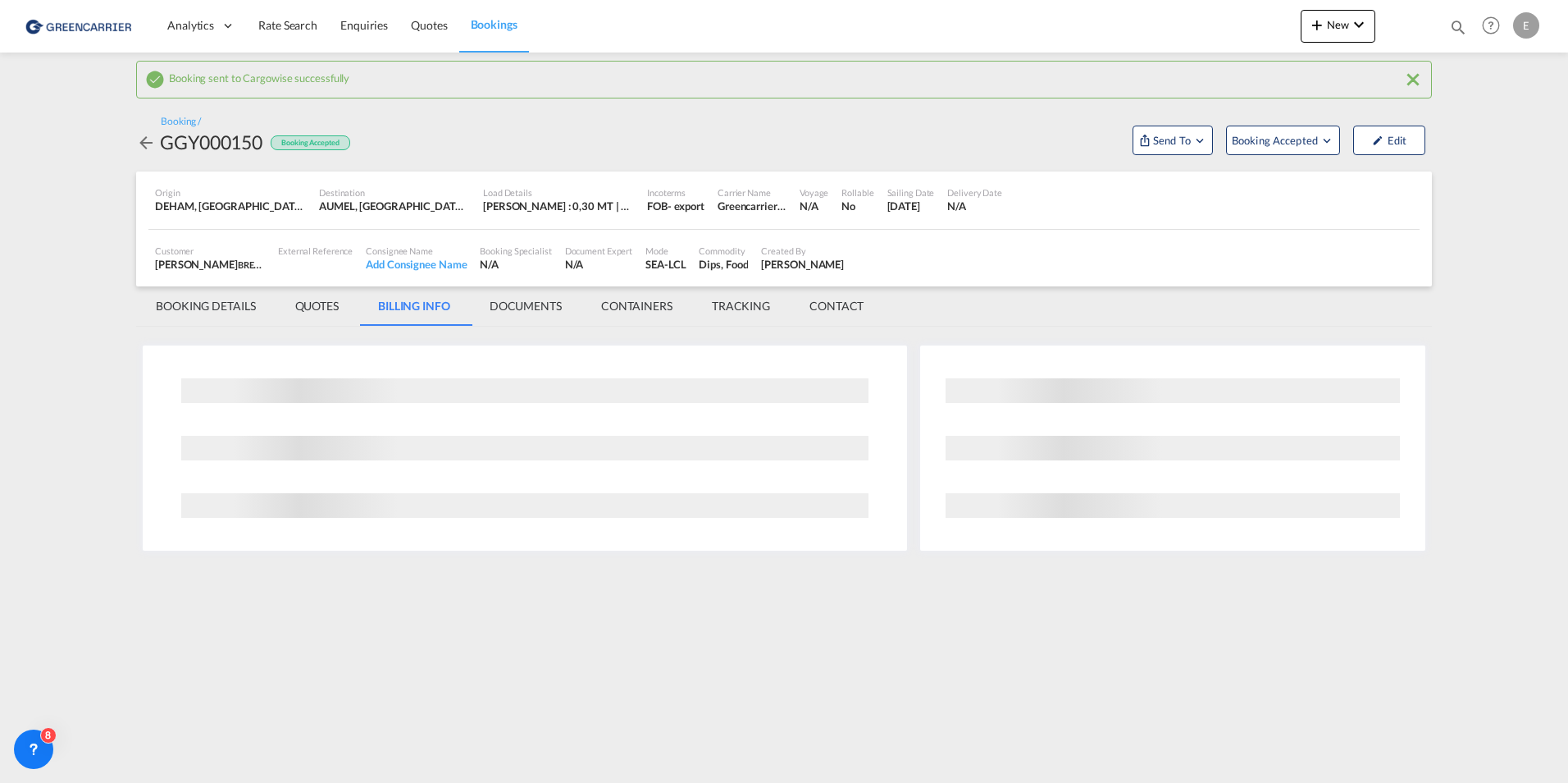
click at [529, 315] on md-tab-item "DOCUMENTS" at bounding box center [526, 306] width 112 height 40
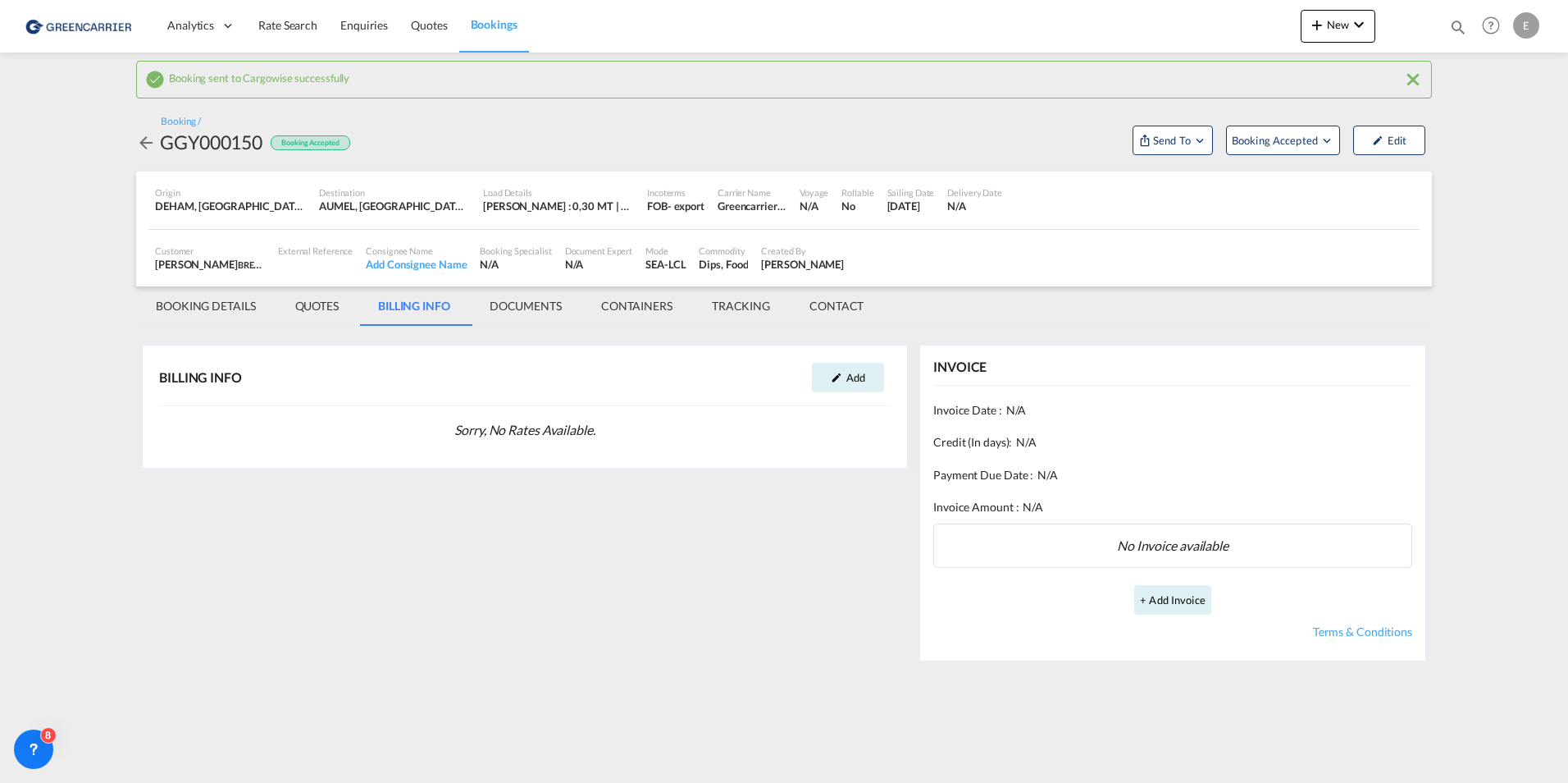
click at [514, 305] on md-tab-item "DOCUMENTS" at bounding box center [526, 306] width 112 height 40
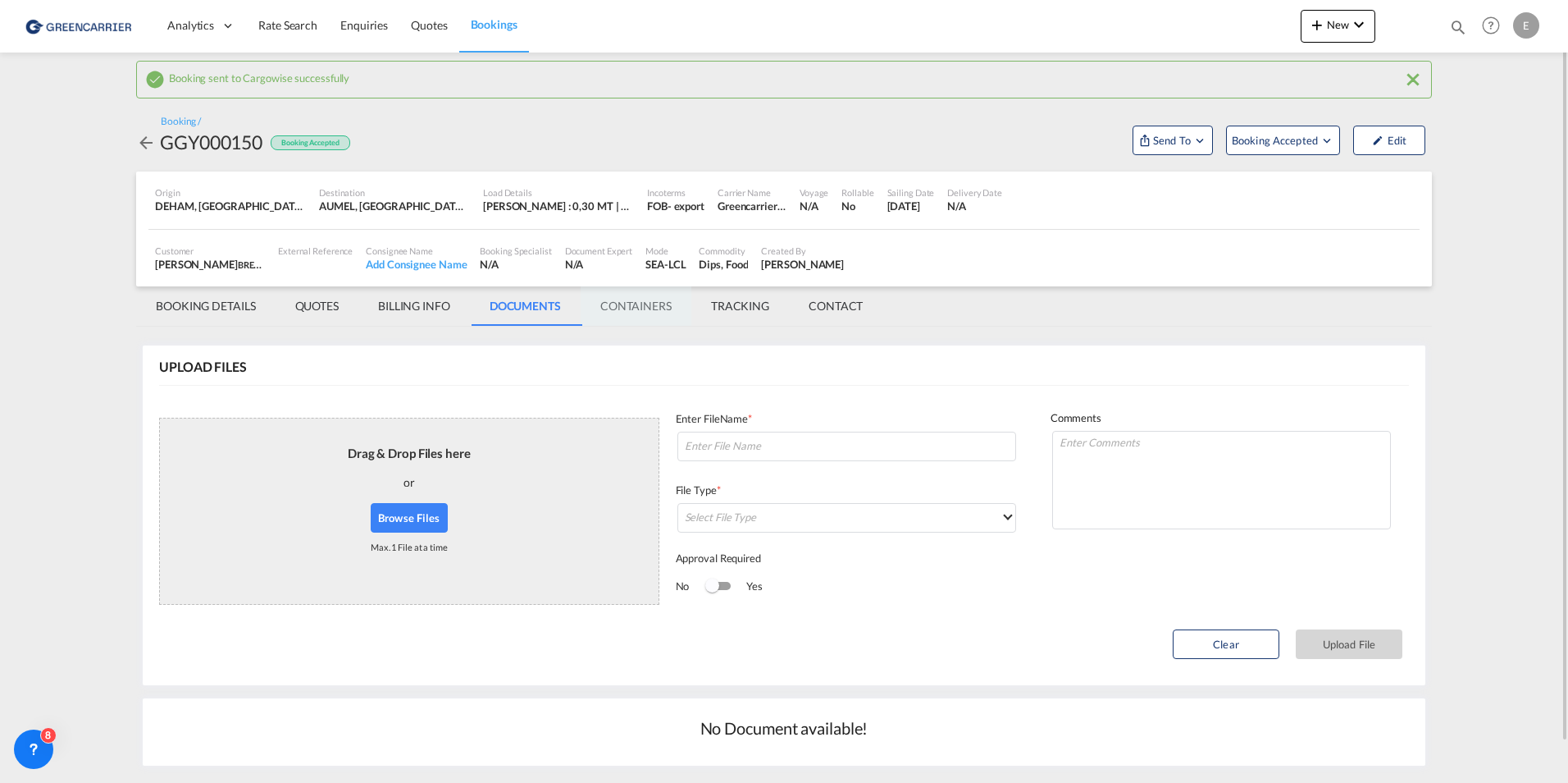
click at [631, 313] on md-tab-item "CONTAINERS" at bounding box center [636, 306] width 111 height 40
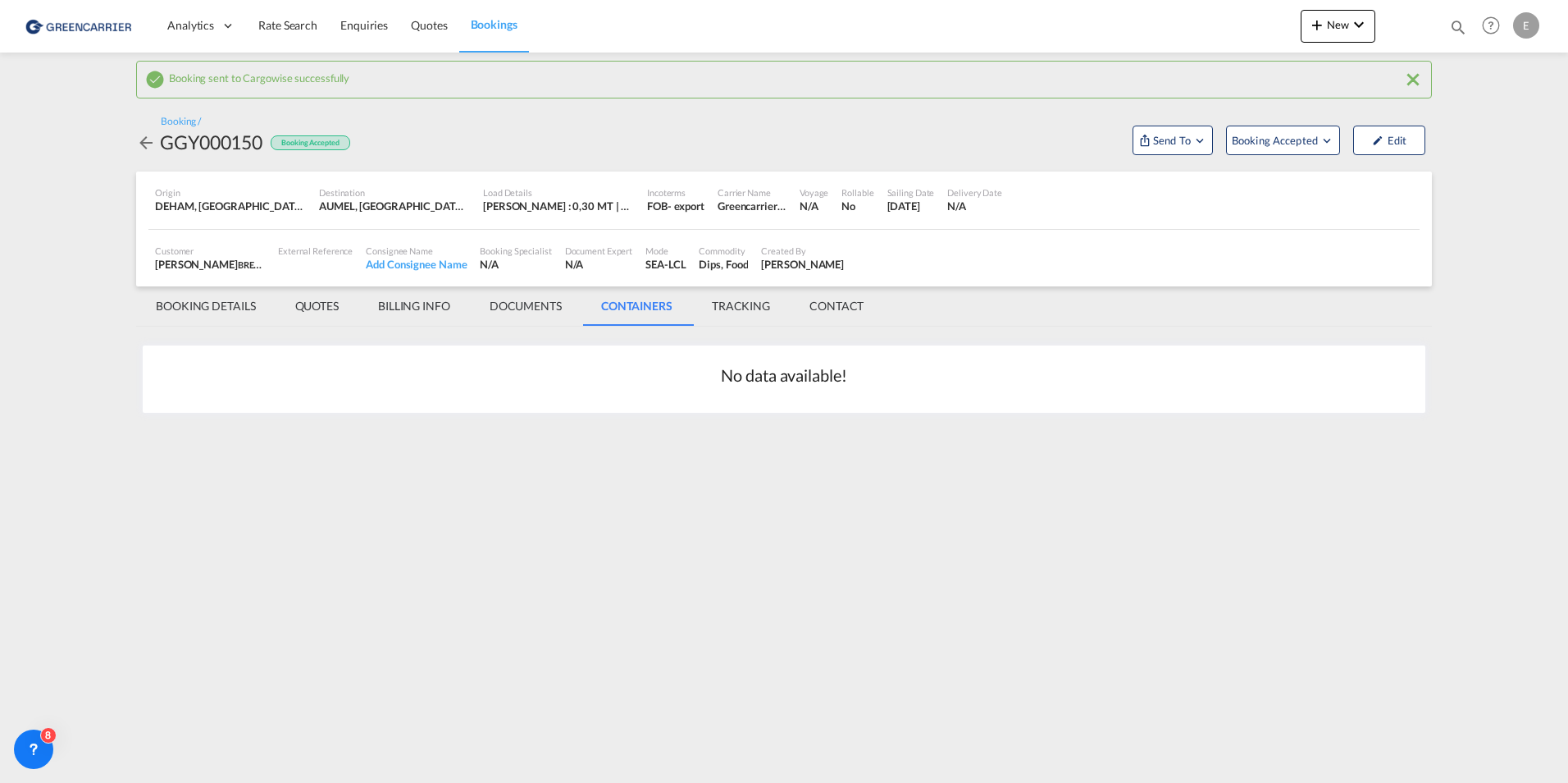
click at [221, 307] on md-tab-item "BOOKING DETAILS" at bounding box center [206, 306] width 140 height 40
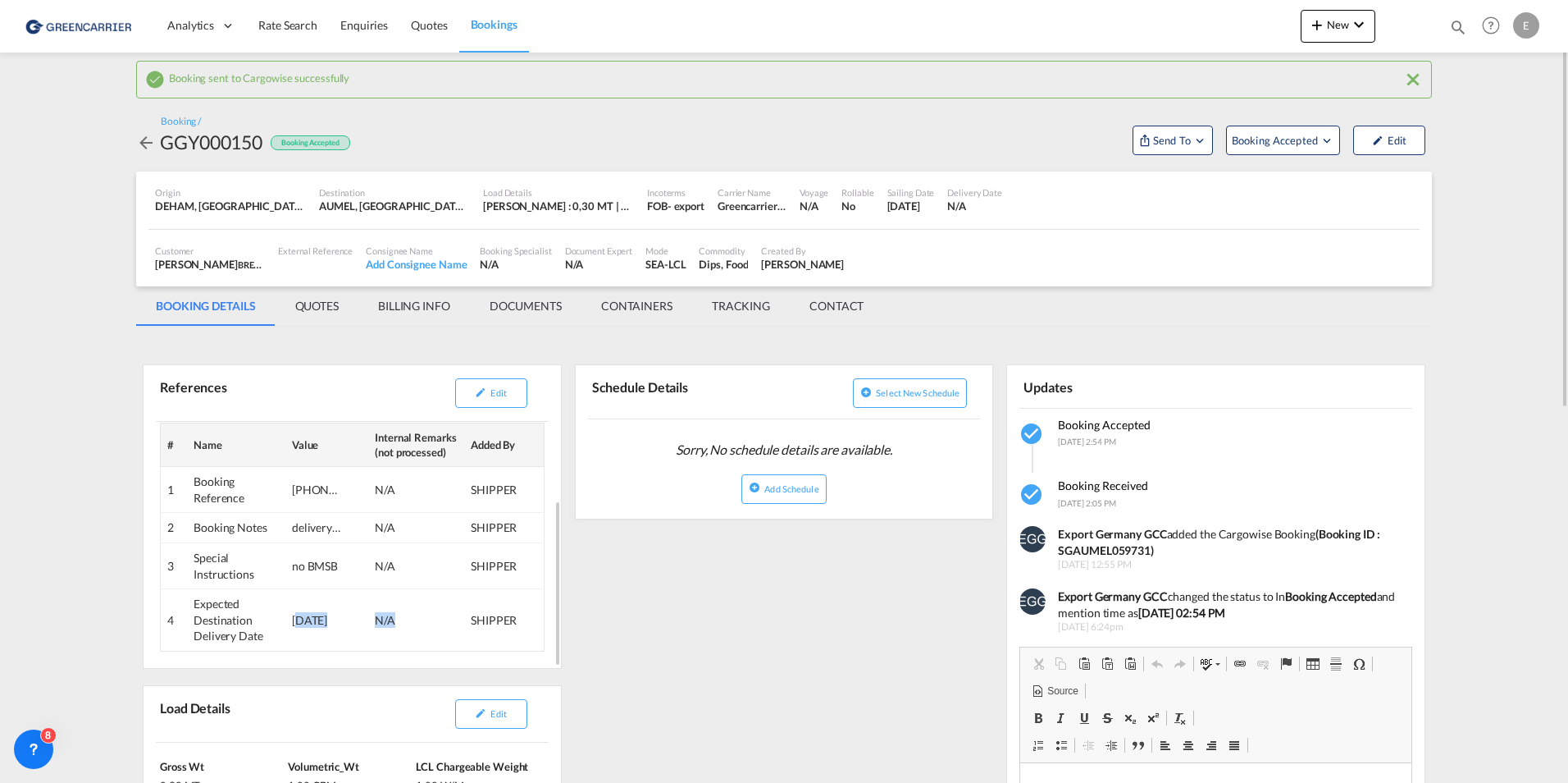
drag, startPoint x: 297, startPoint y: 616, endPoint x: 392, endPoint y: 635, distance: 96.9
click at [392, 635] on tr "4 Expected Destination Delivery Date 15.10.2025 N/A SHIPPER" at bounding box center [353, 620] width 384 height 62
